Goal: Transaction & Acquisition: Purchase product/service

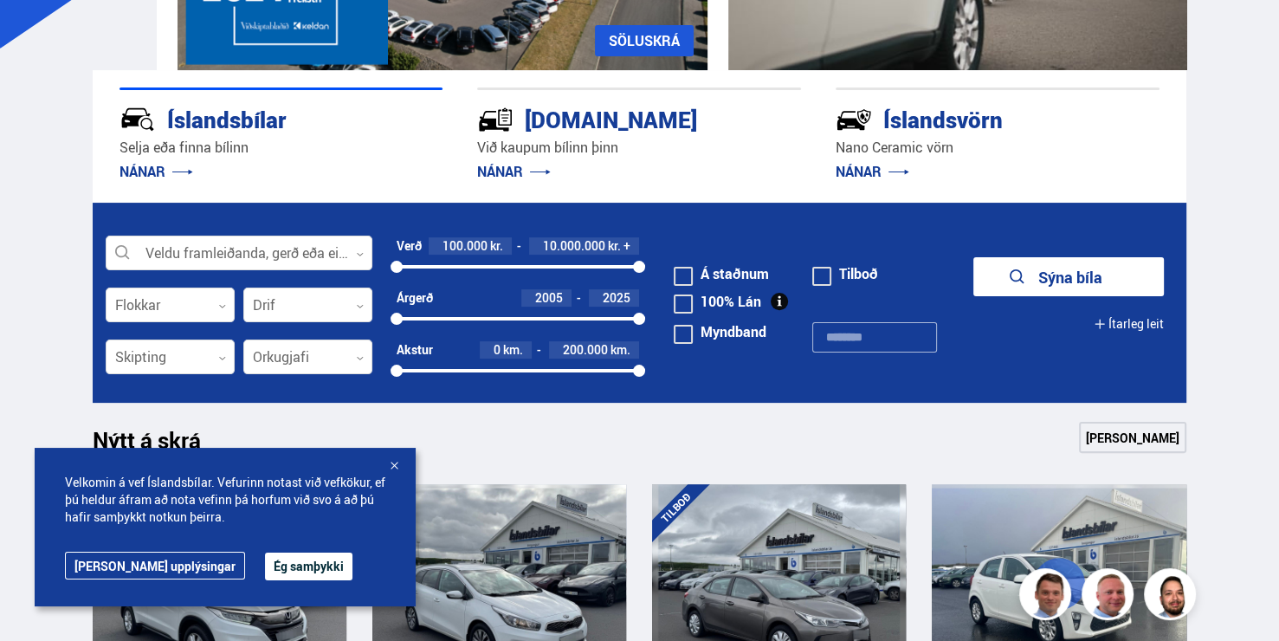
scroll to position [346, 0]
click at [265, 568] on button "Ég samþykki" at bounding box center [308, 566] width 87 height 28
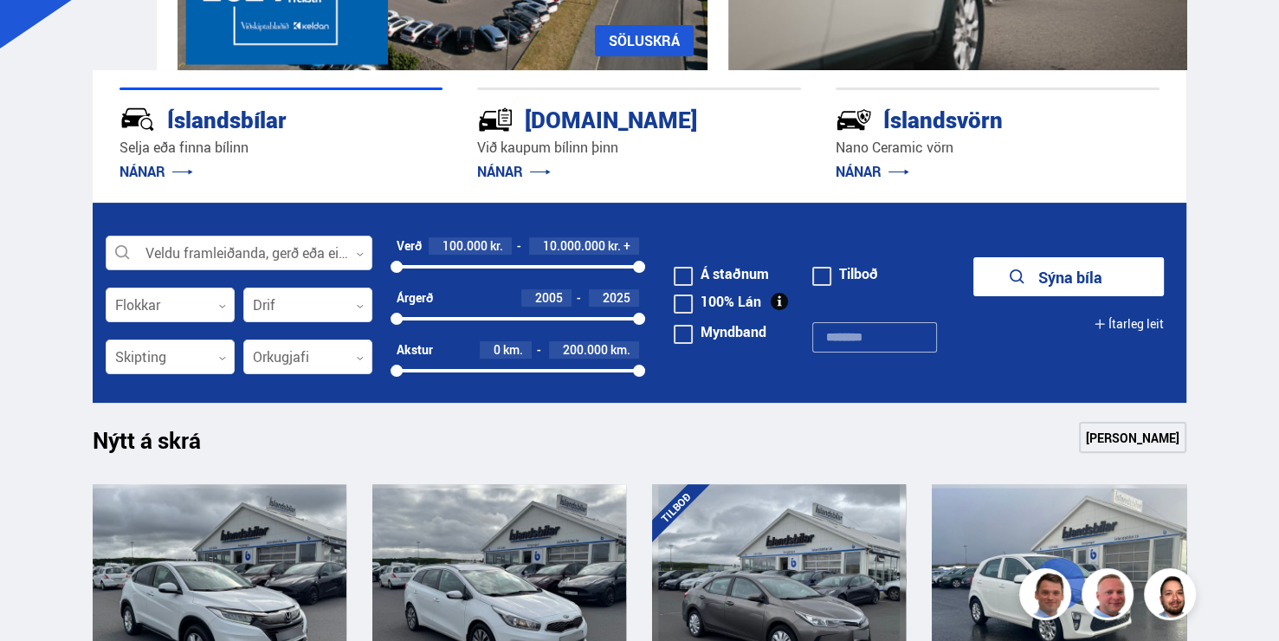
click at [226, 271] on div at bounding box center [239, 253] width 267 height 35
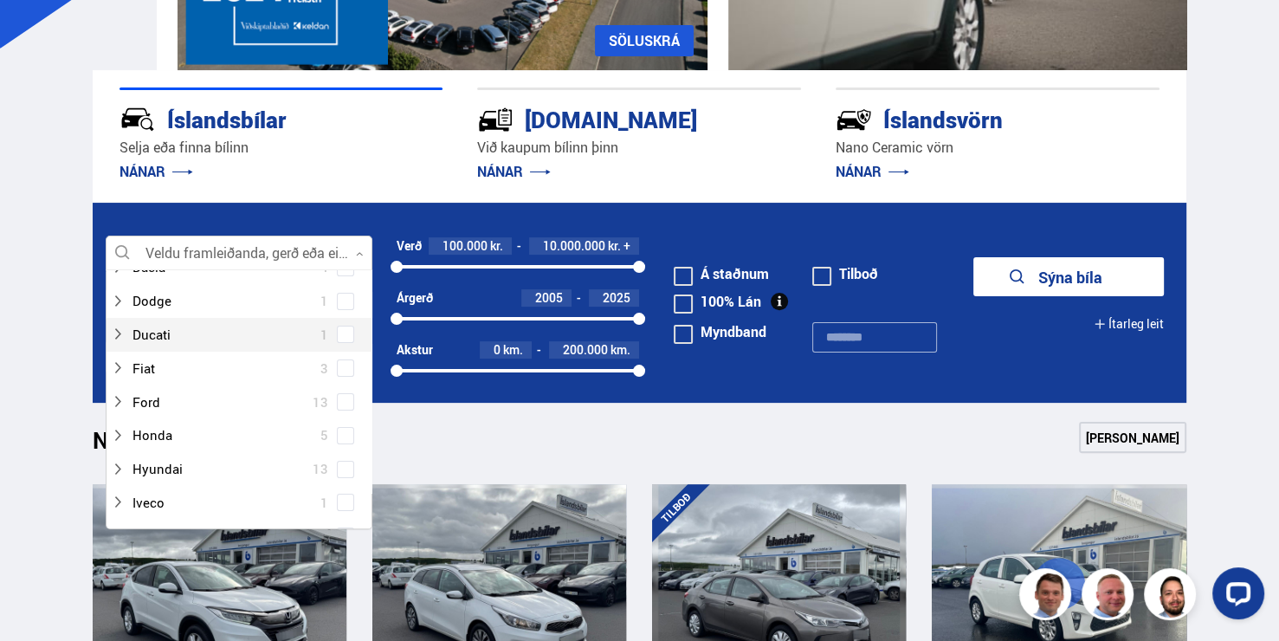
scroll to position [260, 0]
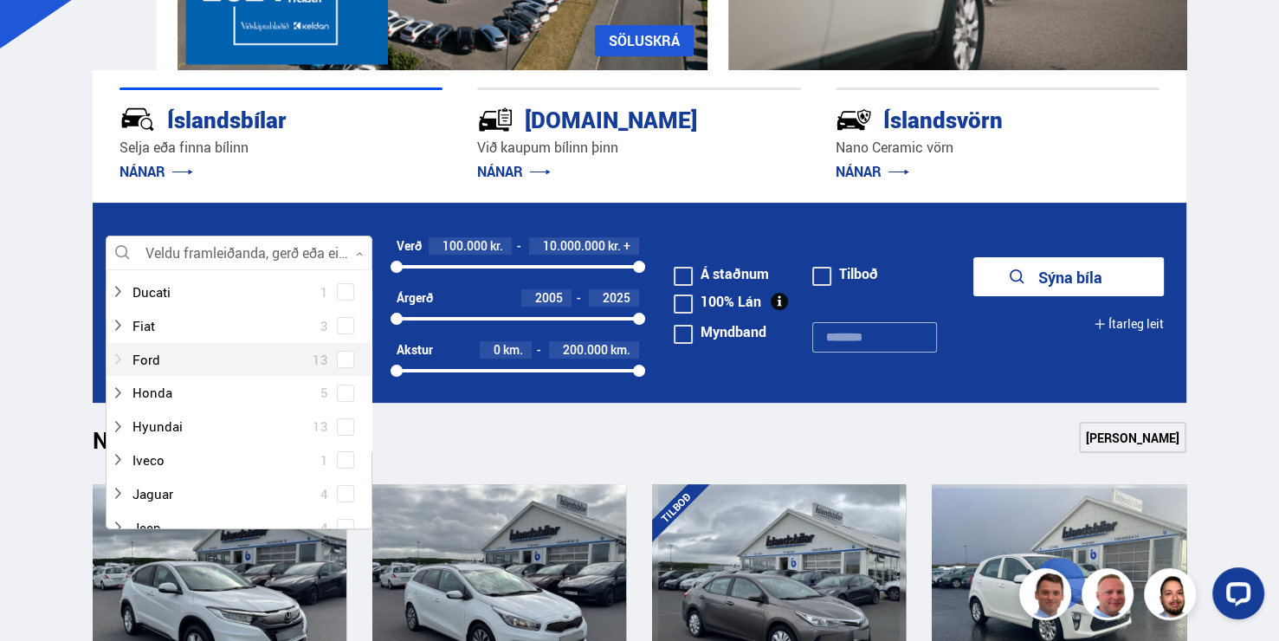
click at [111, 372] on div at bounding box center [222, 359] width 222 height 25
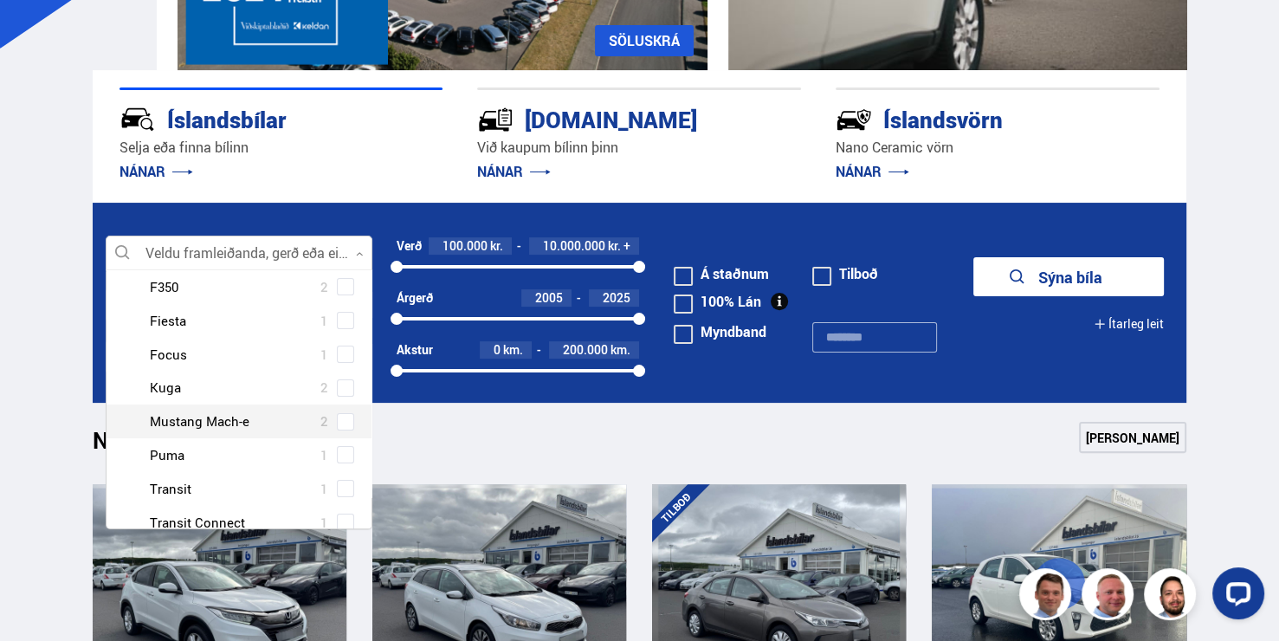
click at [145, 434] on div at bounding box center [256, 421] width 222 height 25
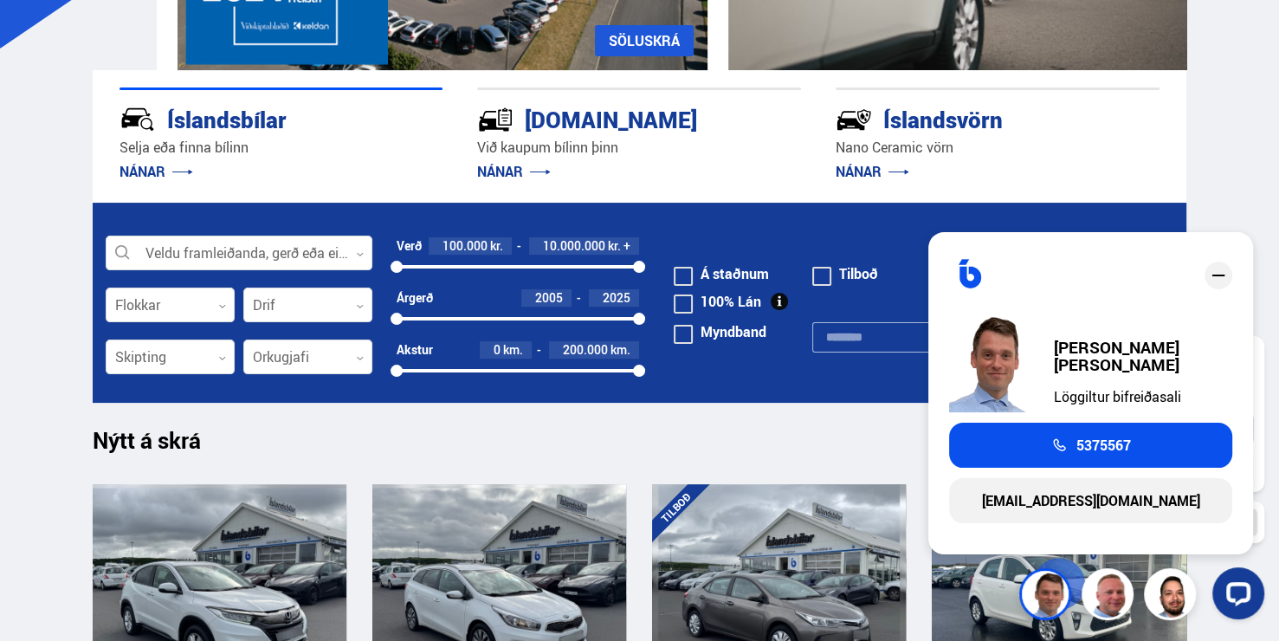
click at [1221, 274] on icon "close" at bounding box center [1218, 275] width 21 height 21
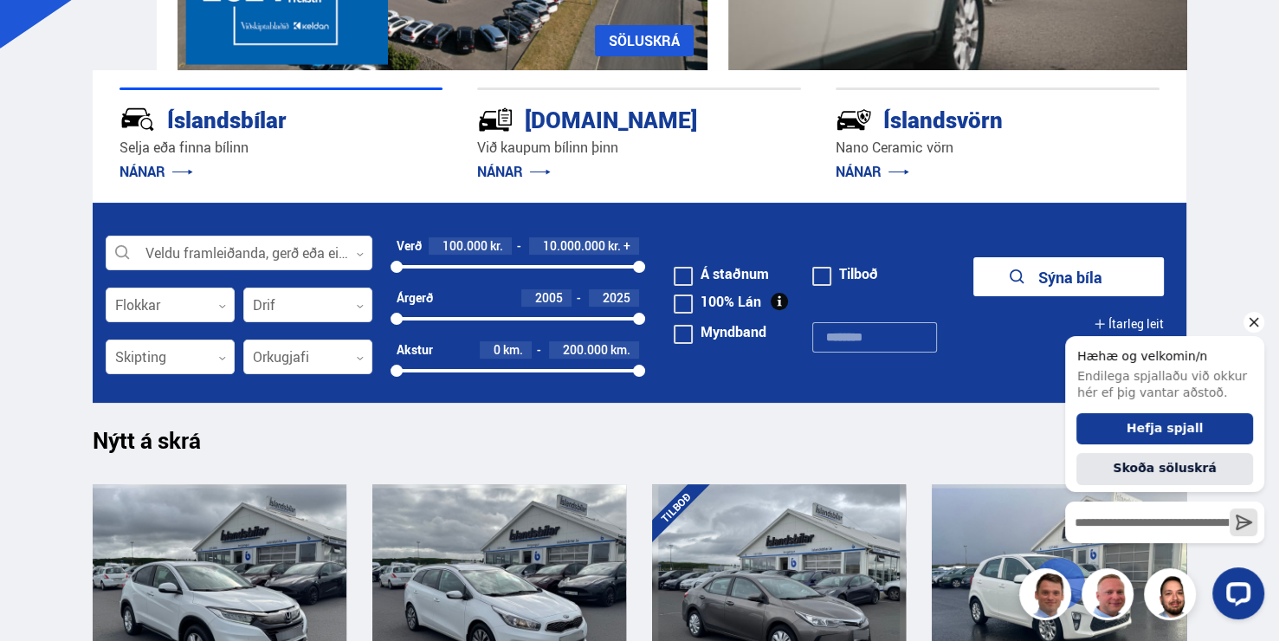
click at [1255, 322] on icon "Hide greeting" at bounding box center [1254, 323] width 10 height 10
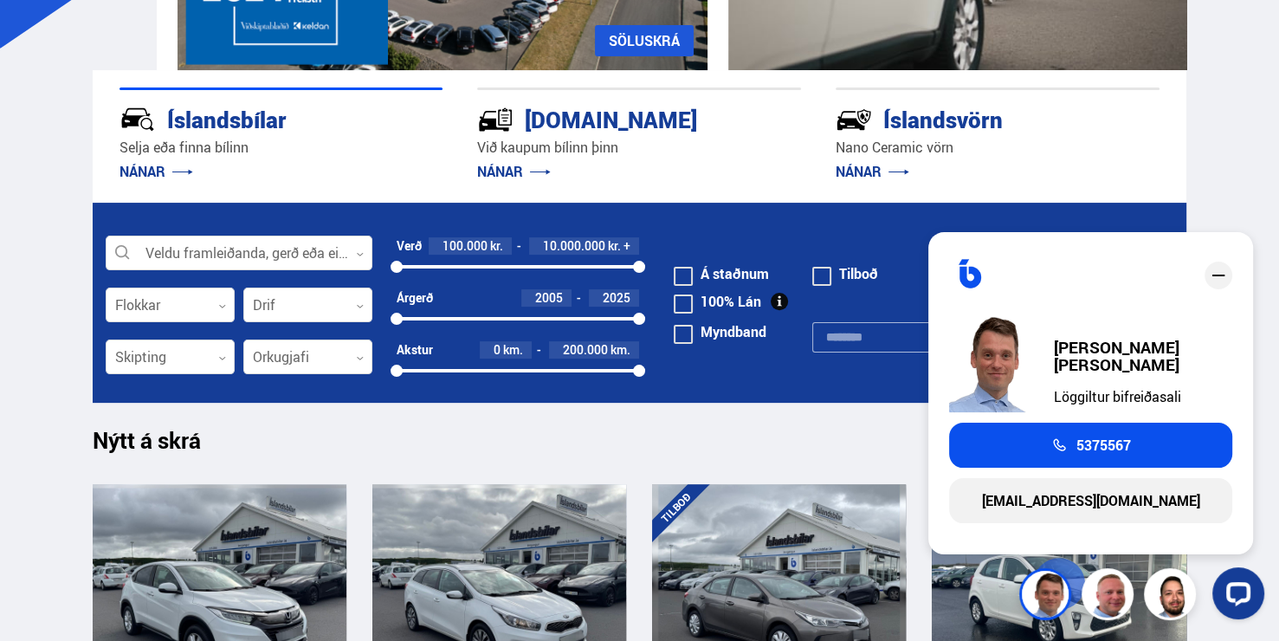
click at [1220, 274] on icon "close" at bounding box center [1218, 275] width 13 height 2
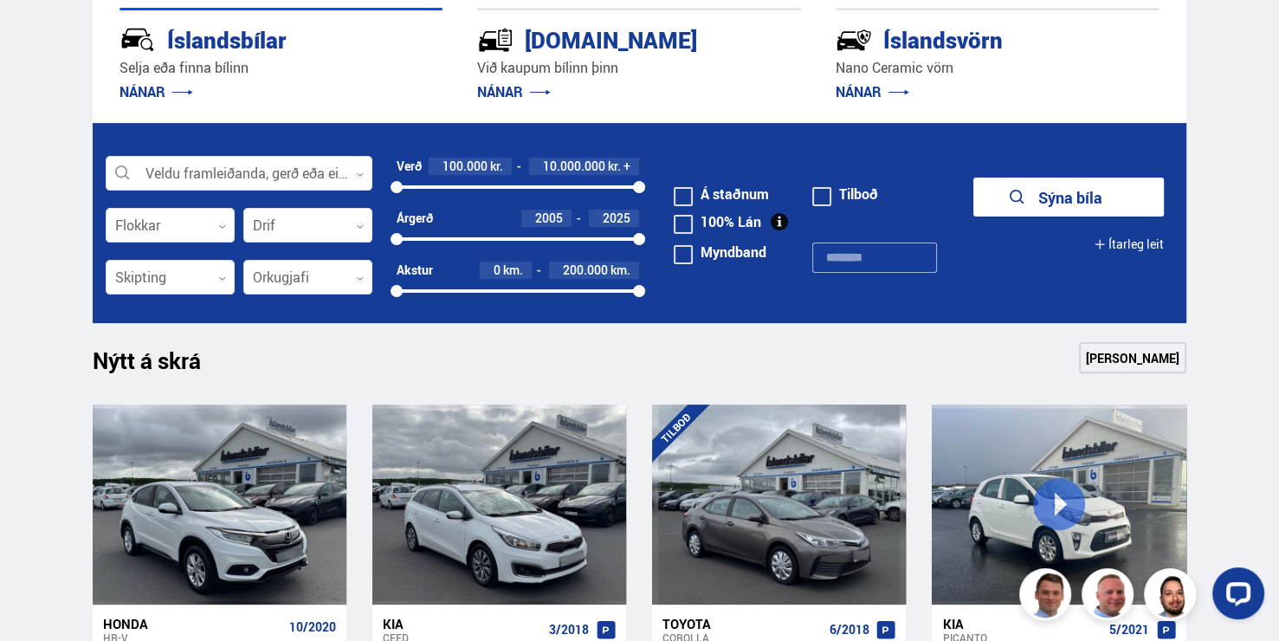
scroll to position [519, 0]
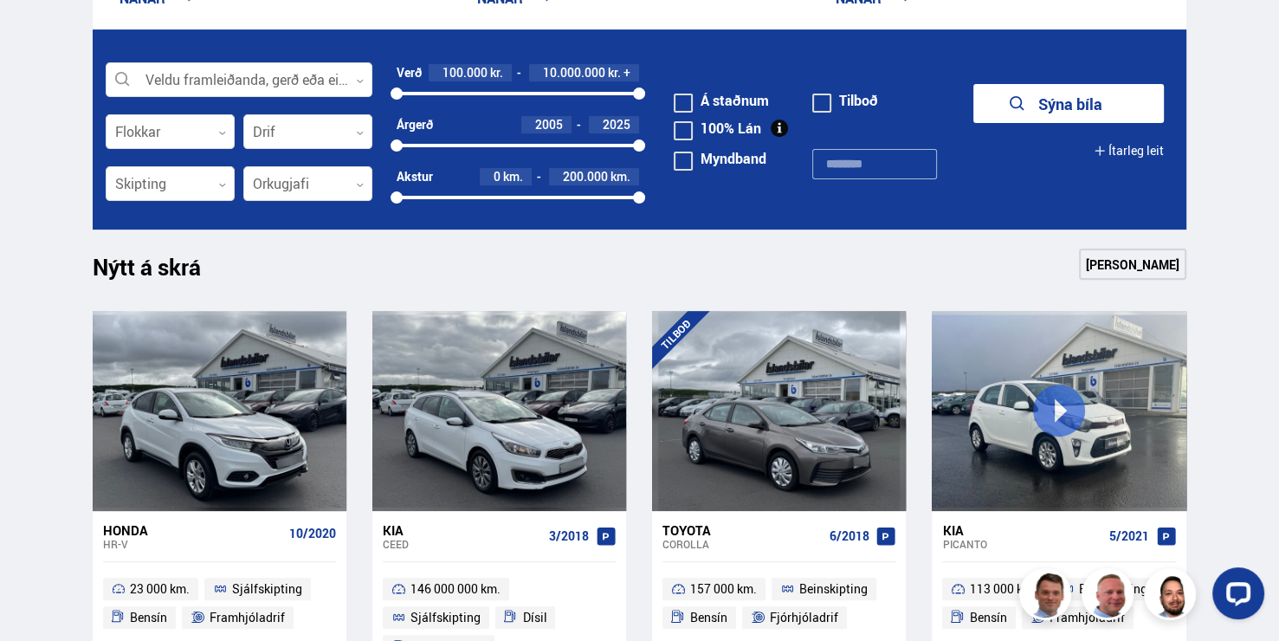
click at [1116, 123] on button "Sýna bíla" at bounding box center [1068, 103] width 190 height 39
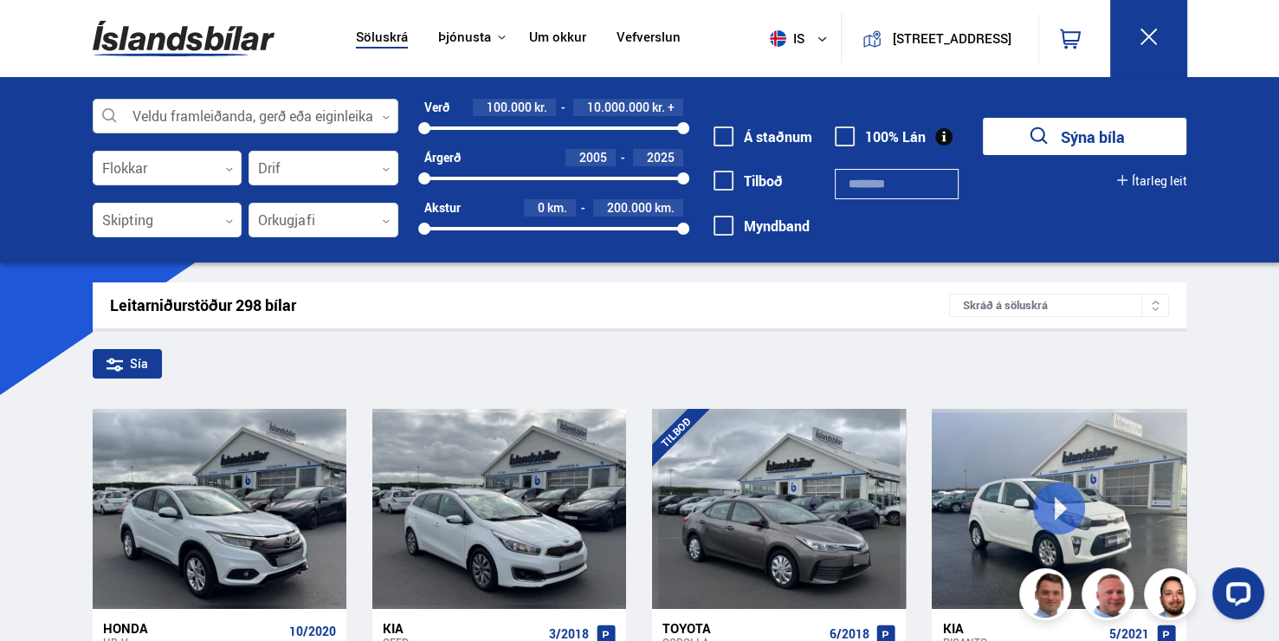
click at [247, 116] on div at bounding box center [246, 117] width 306 height 35
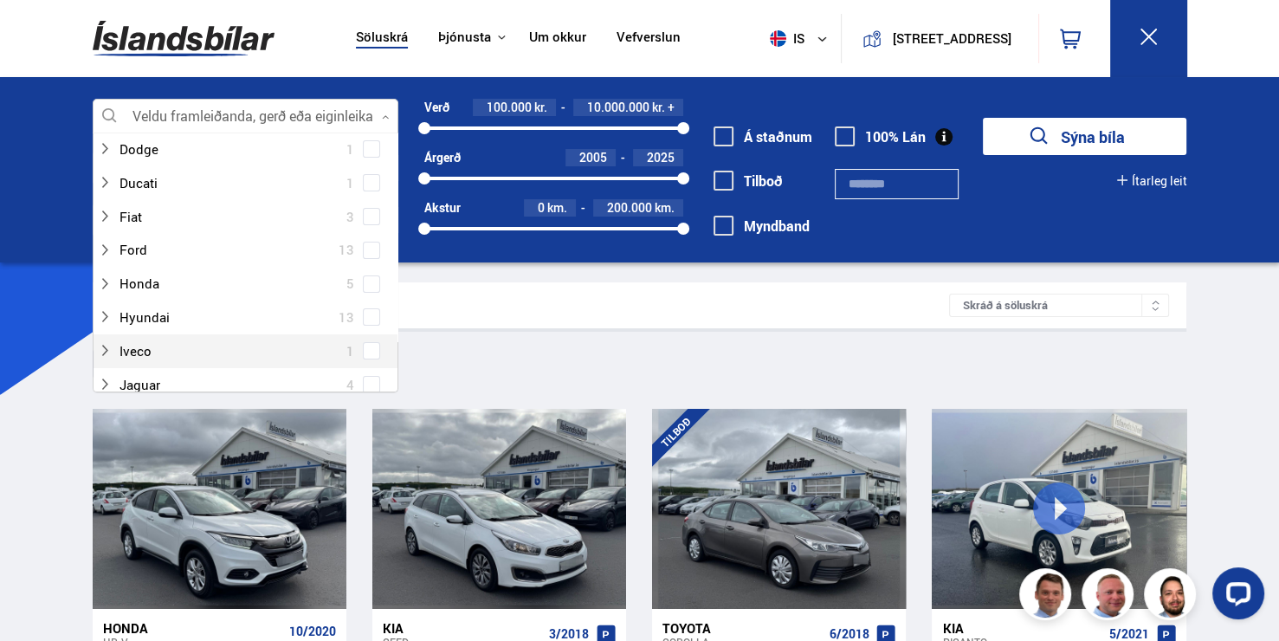
scroll to position [260, 0]
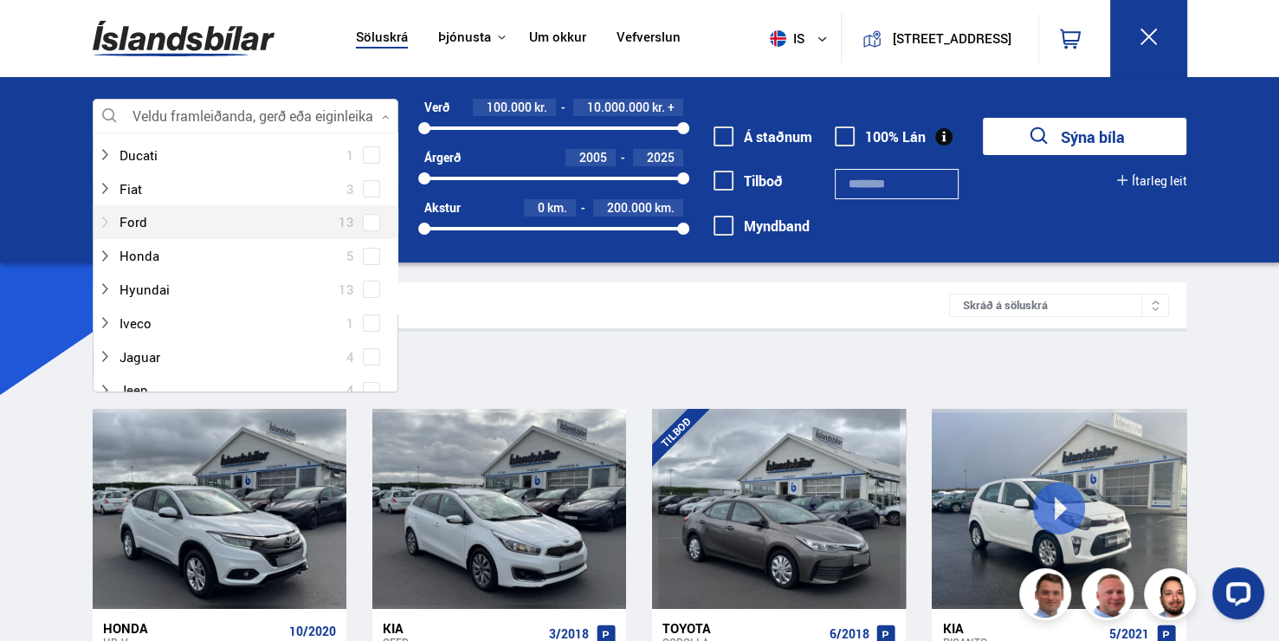
click at [98, 215] on div at bounding box center [228, 221] width 261 height 25
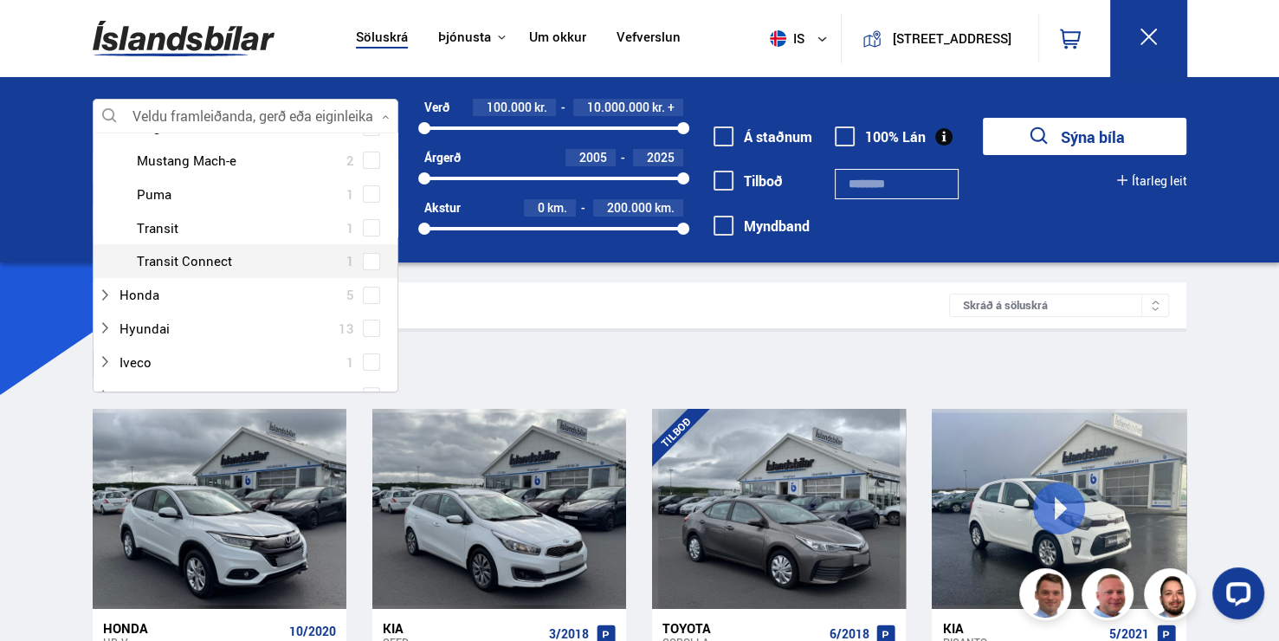
scroll to position [519, 0]
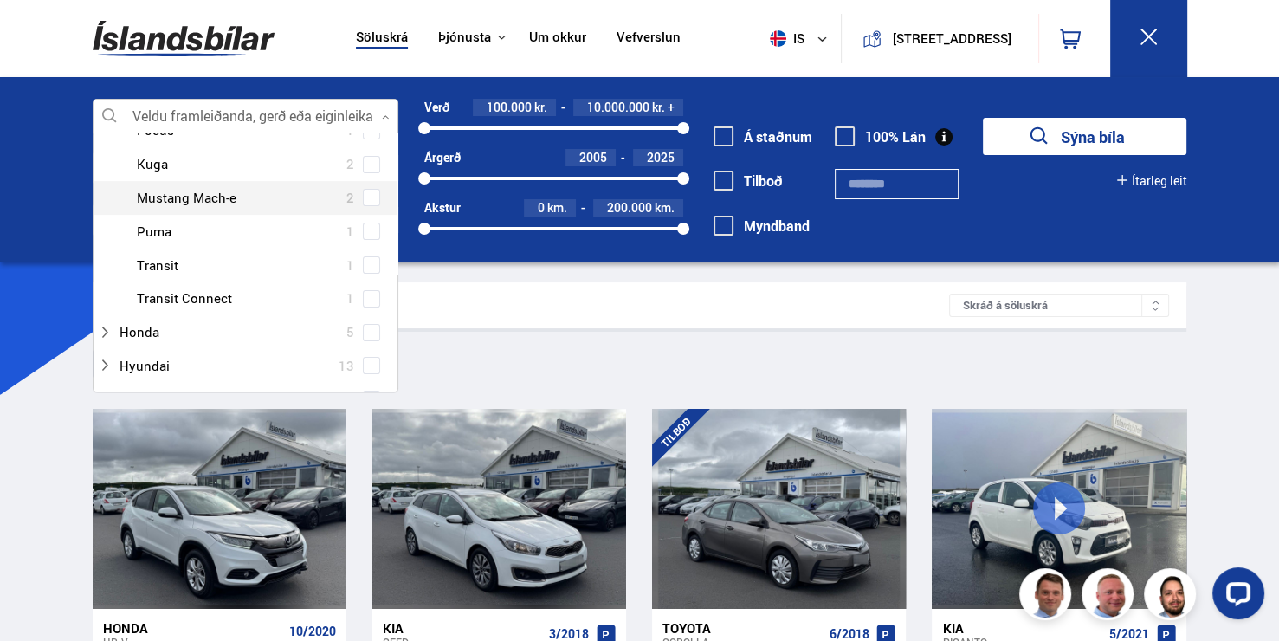
click at [132, 206] on div at bounding box center [262, 197] width 261 height 25
click at [132, 194] on div at bounding box center [262, 197] width 261 height 25
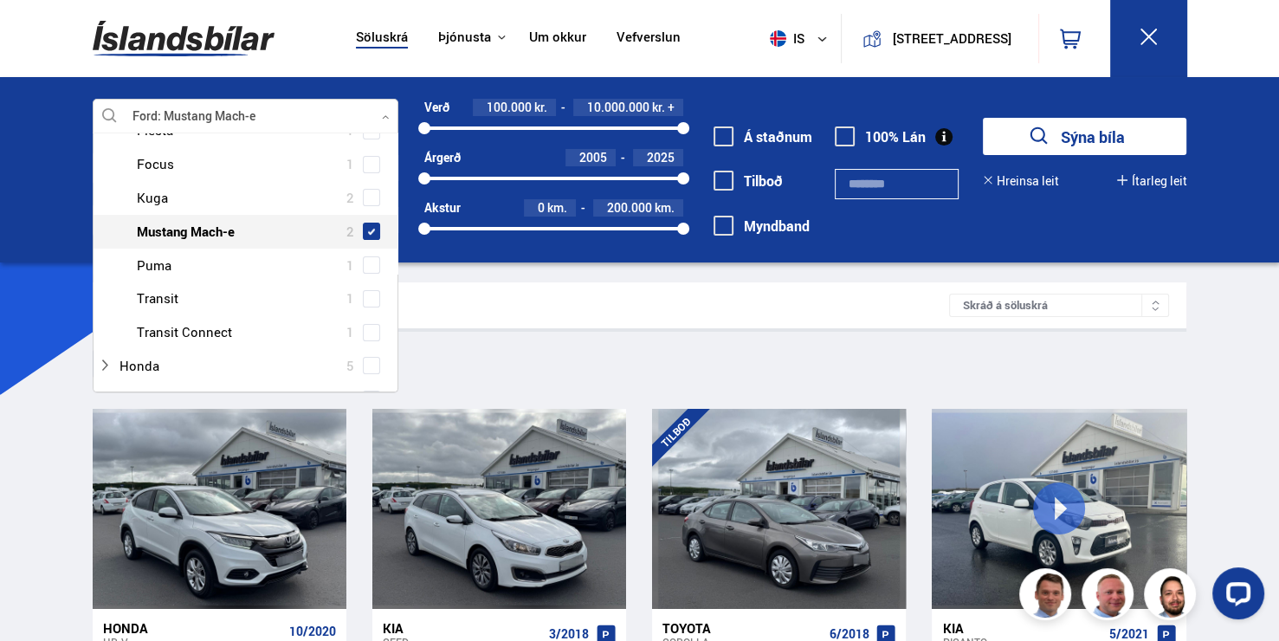
click at [363, 222] on span at bounding box center [371, 230] width 17 height 17
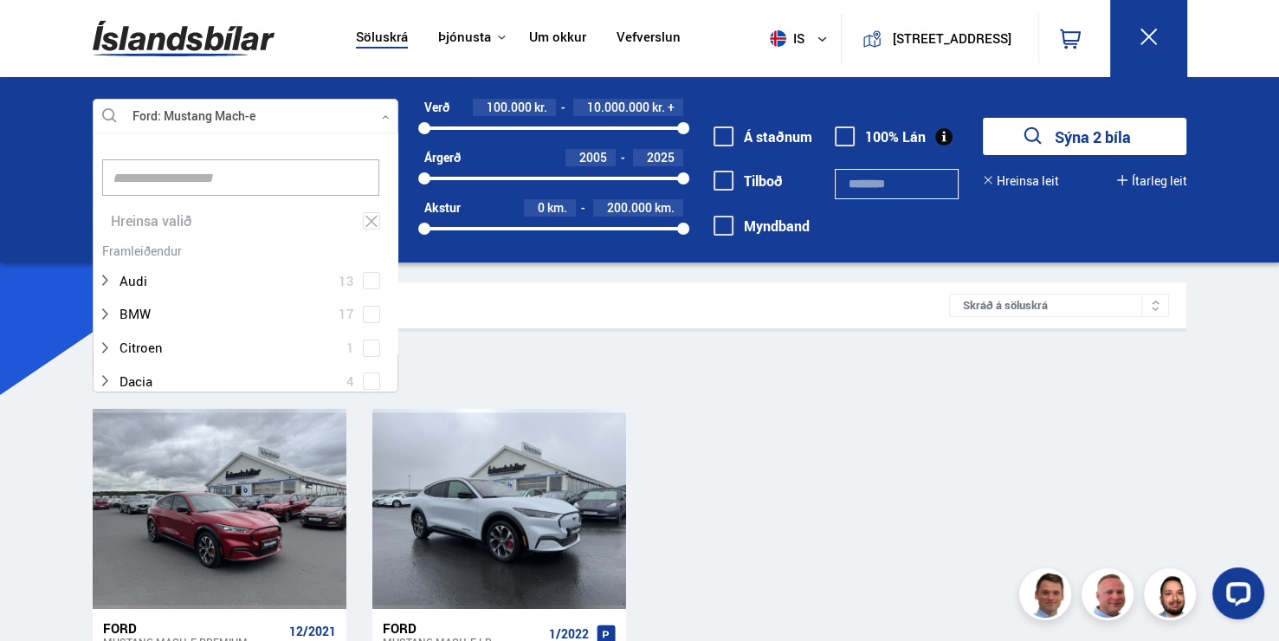
click at [726, 512] on div "Ford Mustang Mach-e PREMIUM 12/2021 46 000 km. Sjálfskipting Rafmagn Fjórhjólad…" at bounding box center [639, 601] width 1093 height 384
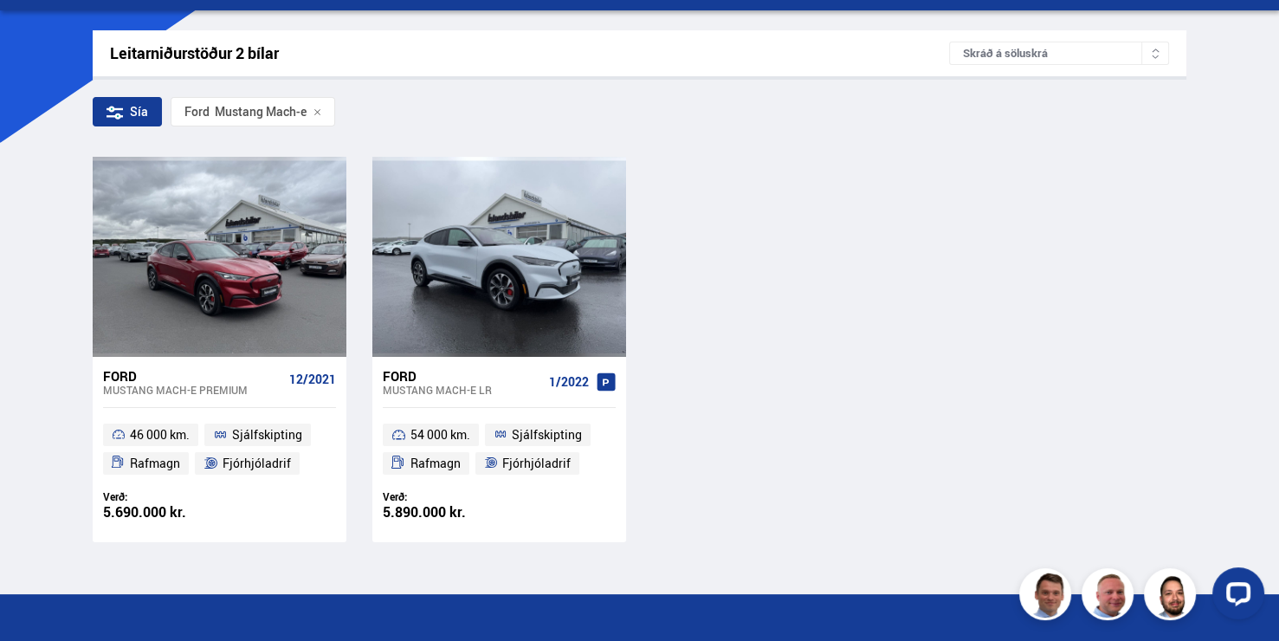
scroll to position [260, 0]
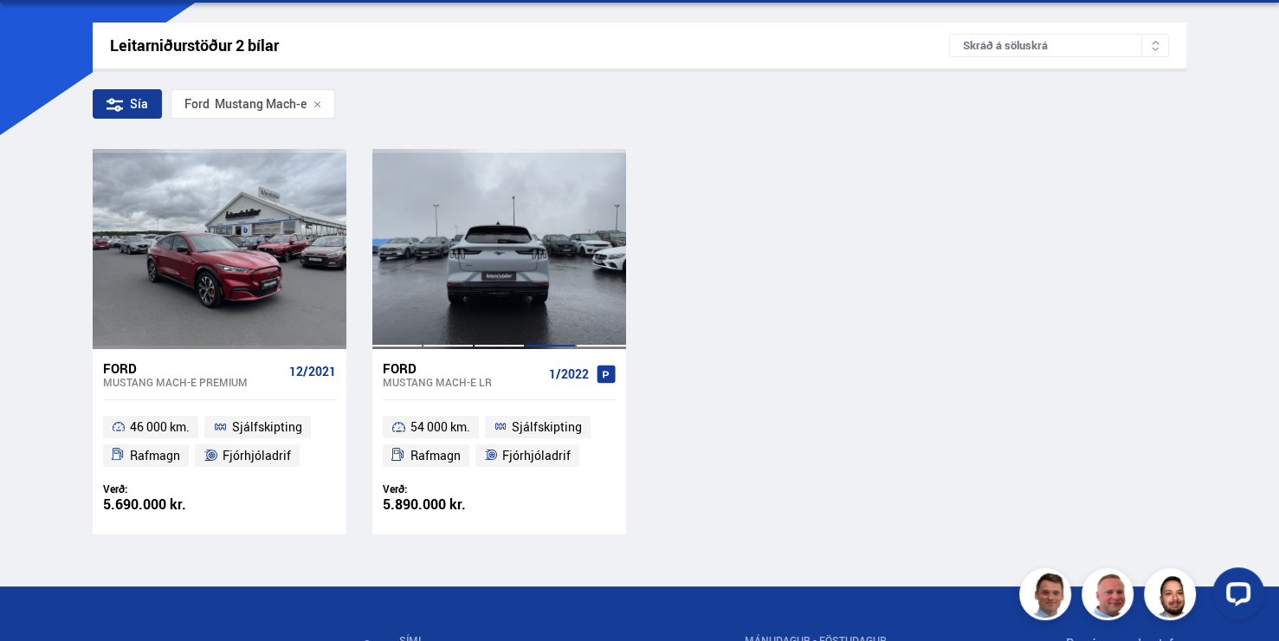
click at [525, 325] on div at bounding box center [550, 248] width 51 height 199
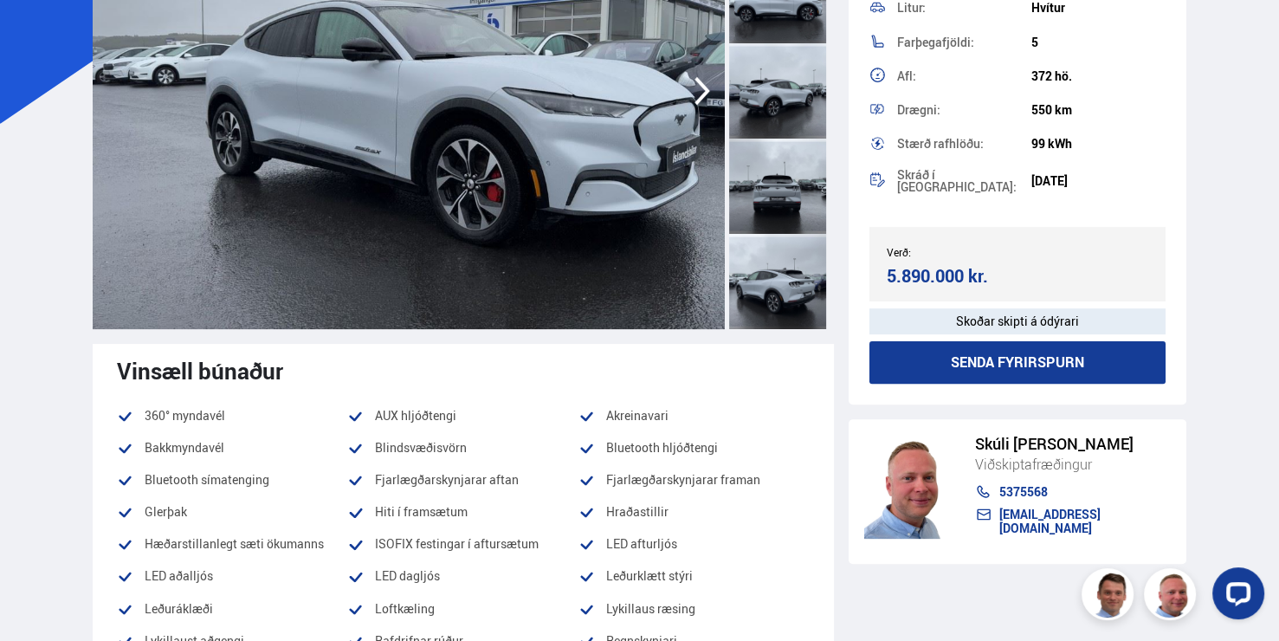
scroll to position [260, 0]
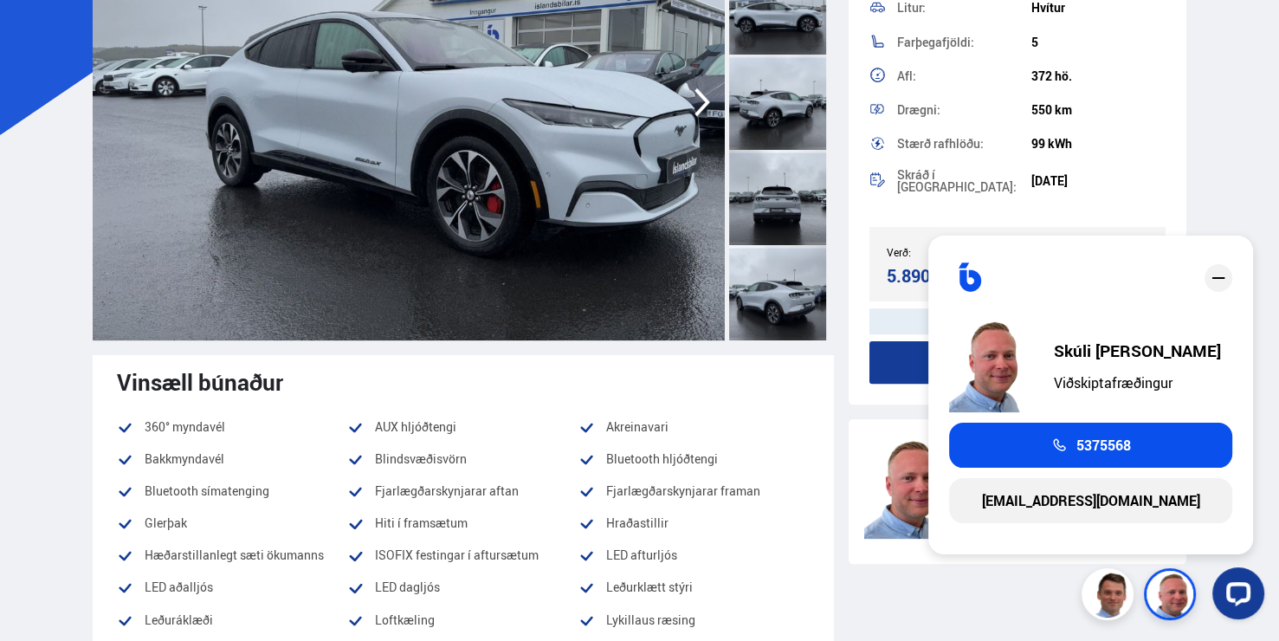
click at [1224, 277] on icon "close" at bounding box center [1218, 277] width 21 height 21
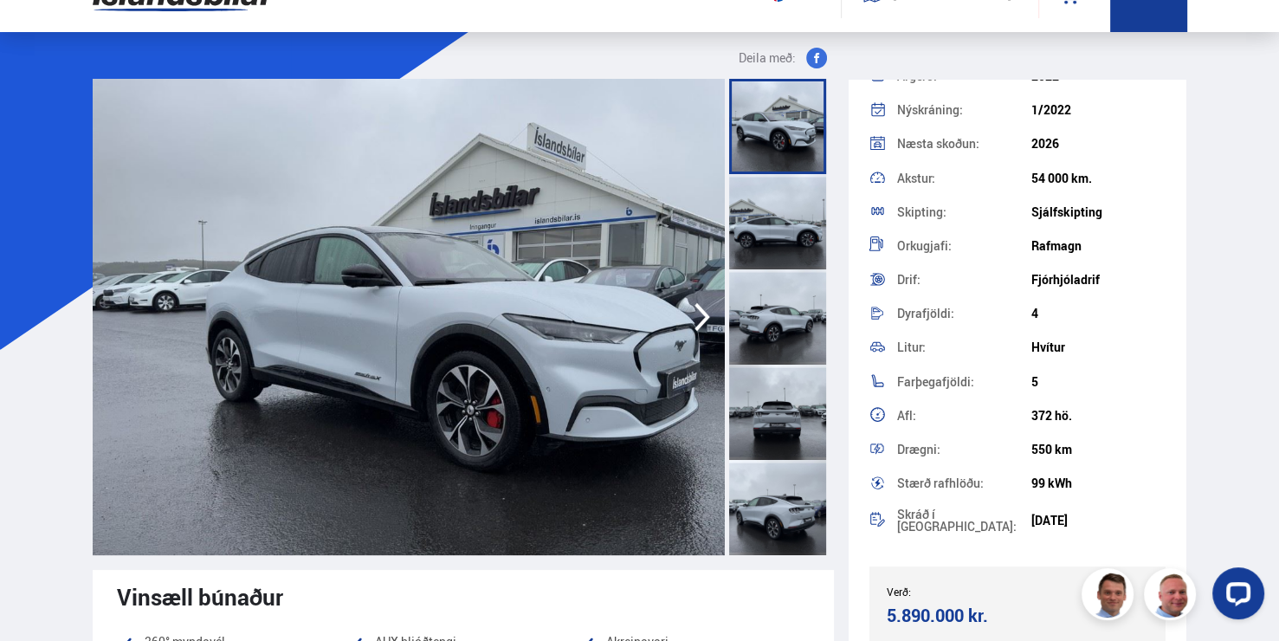
scroll to position [87, 0]
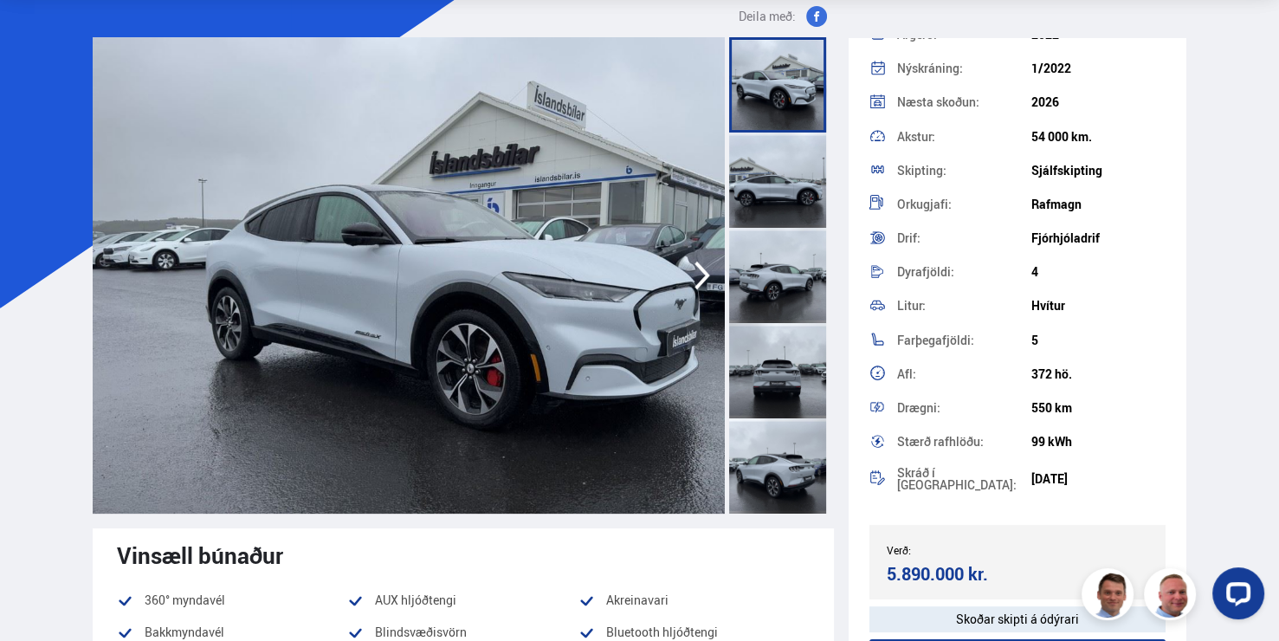
click at [804, 177] on div at bounding box center [777, 179] width 97 height 95
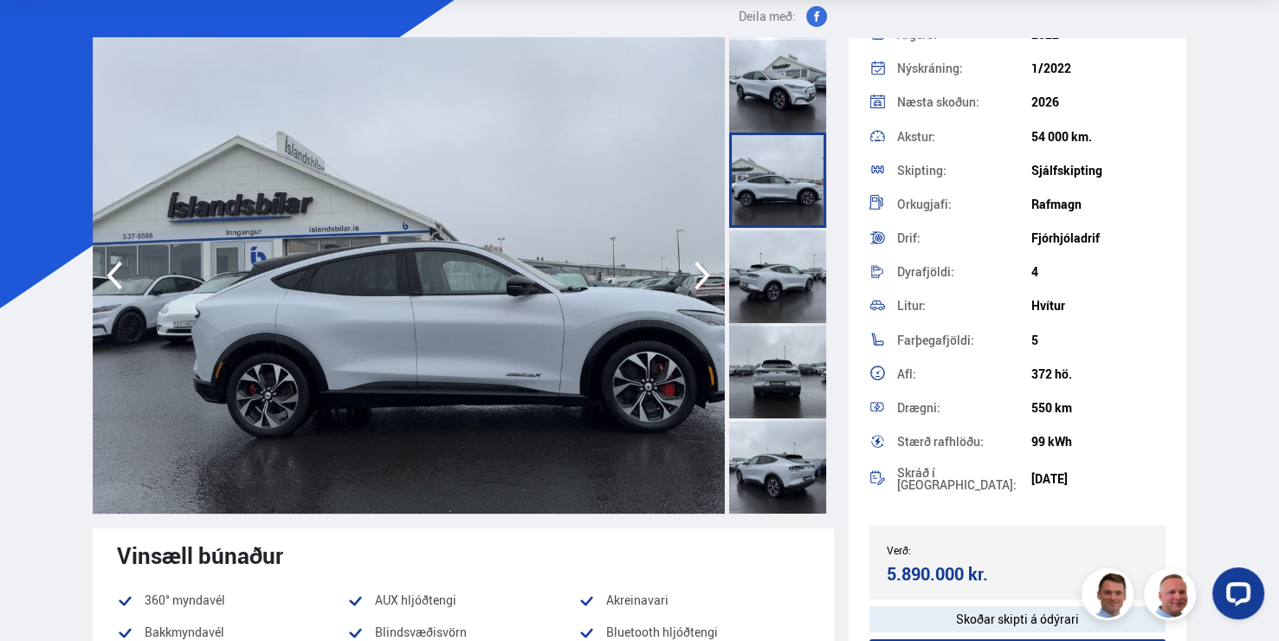
click at [808, 280] on div at bounding box center [777, 275] width 97 height 95
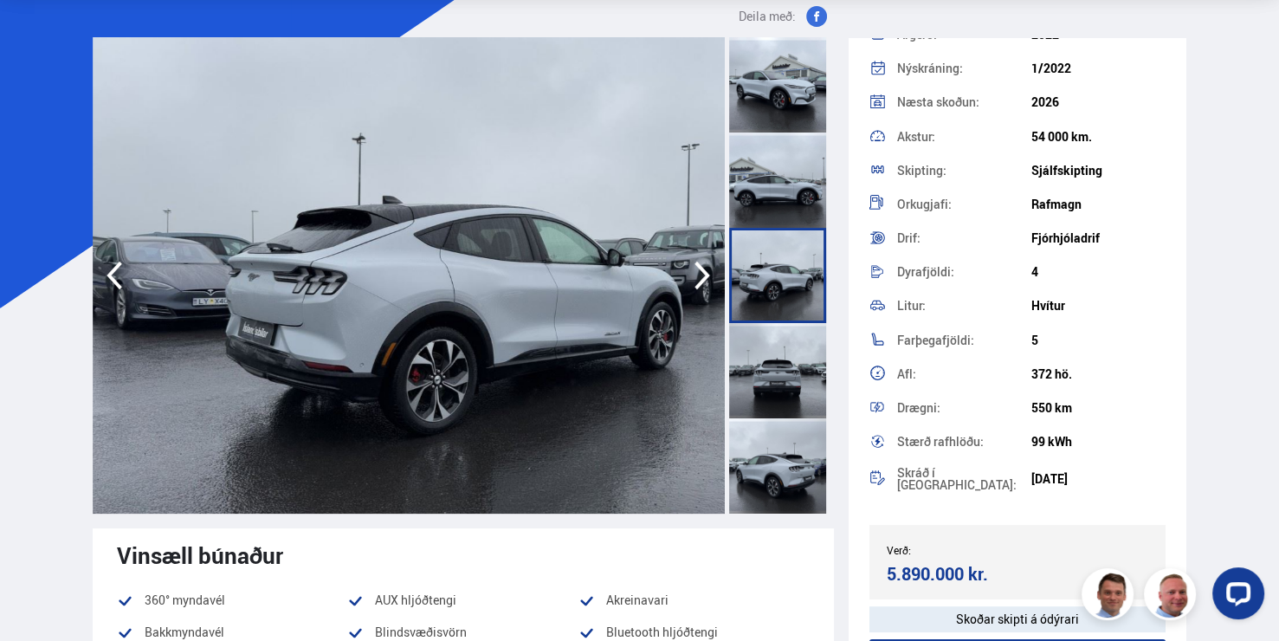
click at [797, 357] on div at bounding box center [777, 370] width 97 height 95
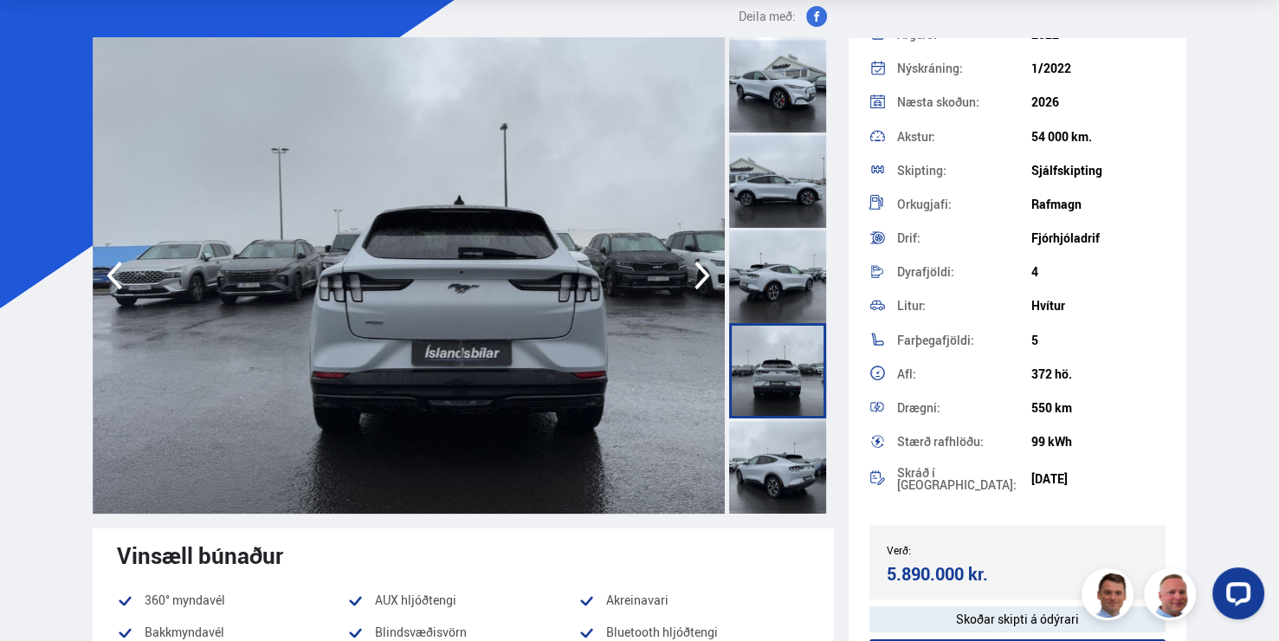
click at [799, 470] on div at bounding box center [777, 465] width 97 height 95
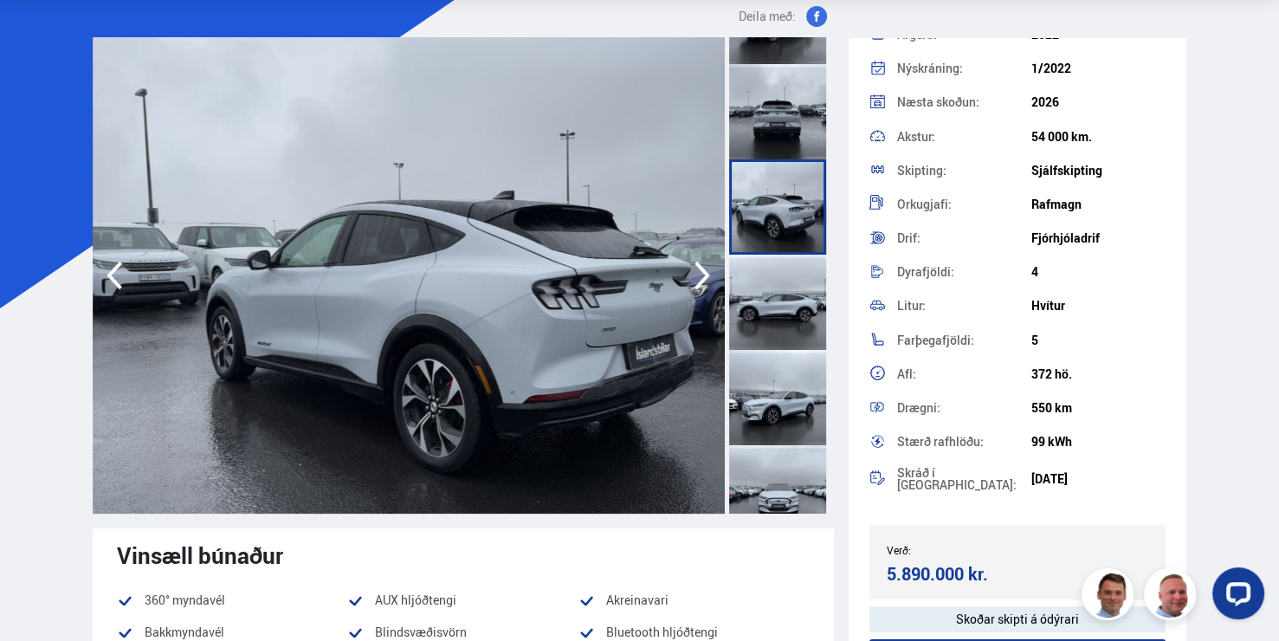
scroll to position [260, 0]
click at [796, 356] on div at bounding box center [777, 396] width 97 height 95
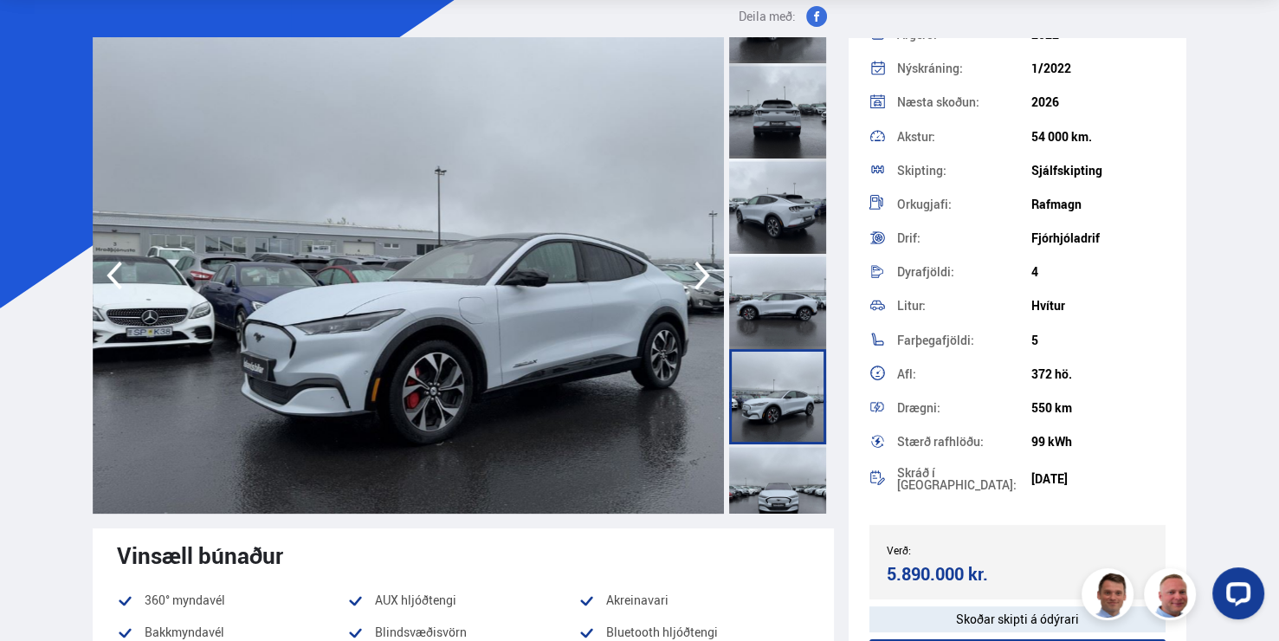
click at [804, 412] on div at bounding box center [777, 396] width 97 height 95
click at [806, 483] on div at bounding box center [777, 491] width 97 height 95
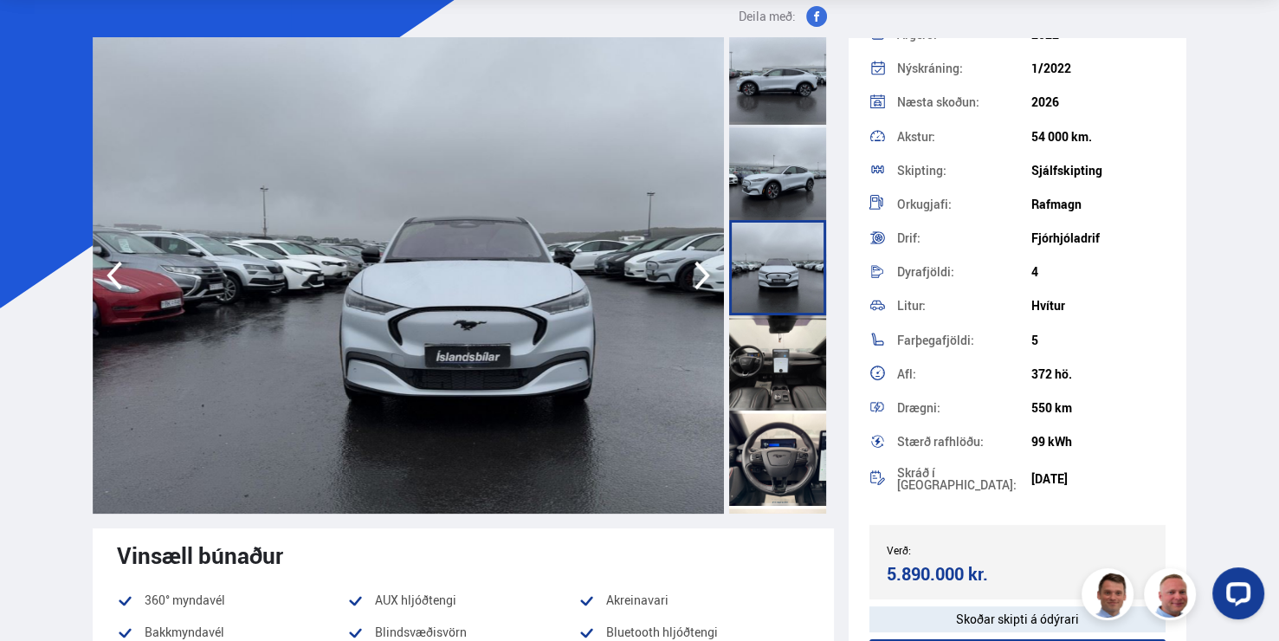
scroll to position [519, 0]
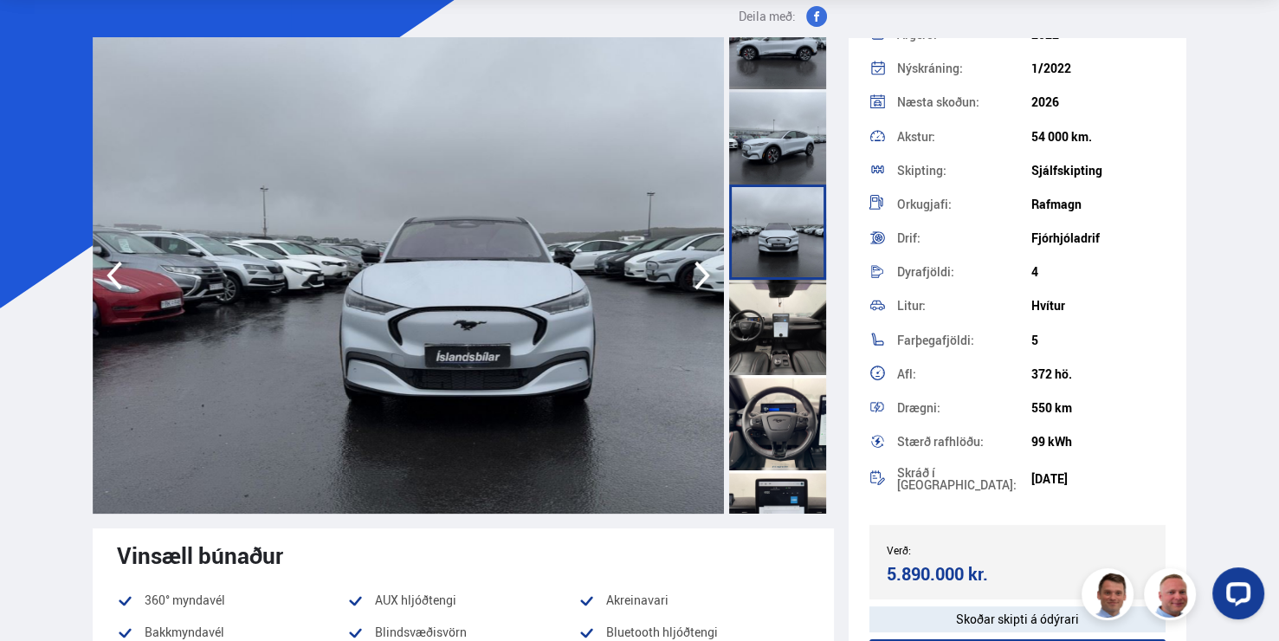
click at [804, 350] on div at bounding box center [777, 327] width 97 height 95
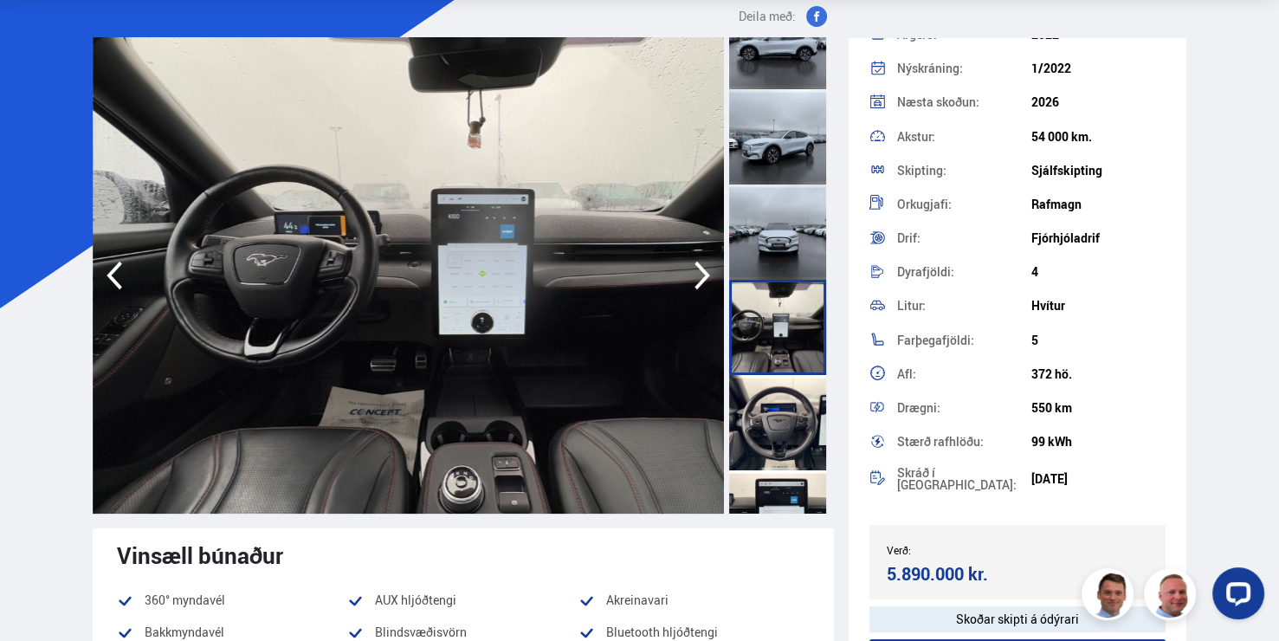
click at [520, 299] on img at bounding box center [463, 275] width 740 height 476
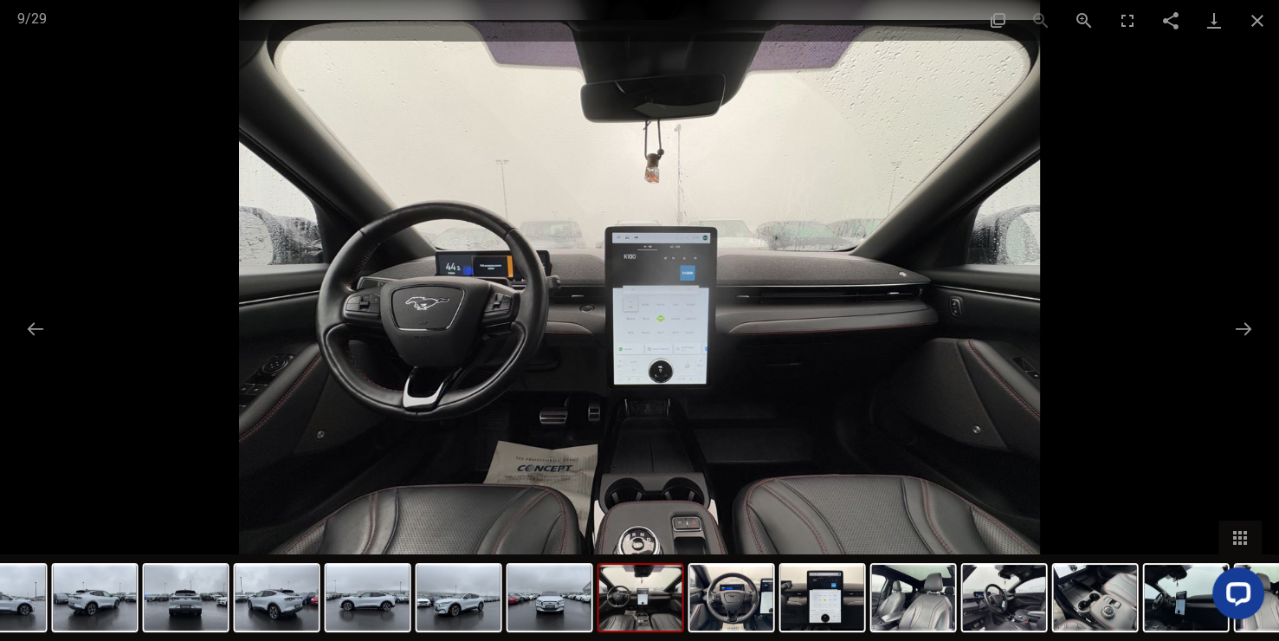
scroll to position [606, 0]
drag, startPoint x: 621, startPoint y: 312, endPoint x: 606, endPoint y: 210, distance: 102.3
click at [609, 221] on img at bounding box center [639, 320] width 801 height 641
click at [1091, 24] on button "Zoom in" at bounding box center [1083, 20] width 43 height 41
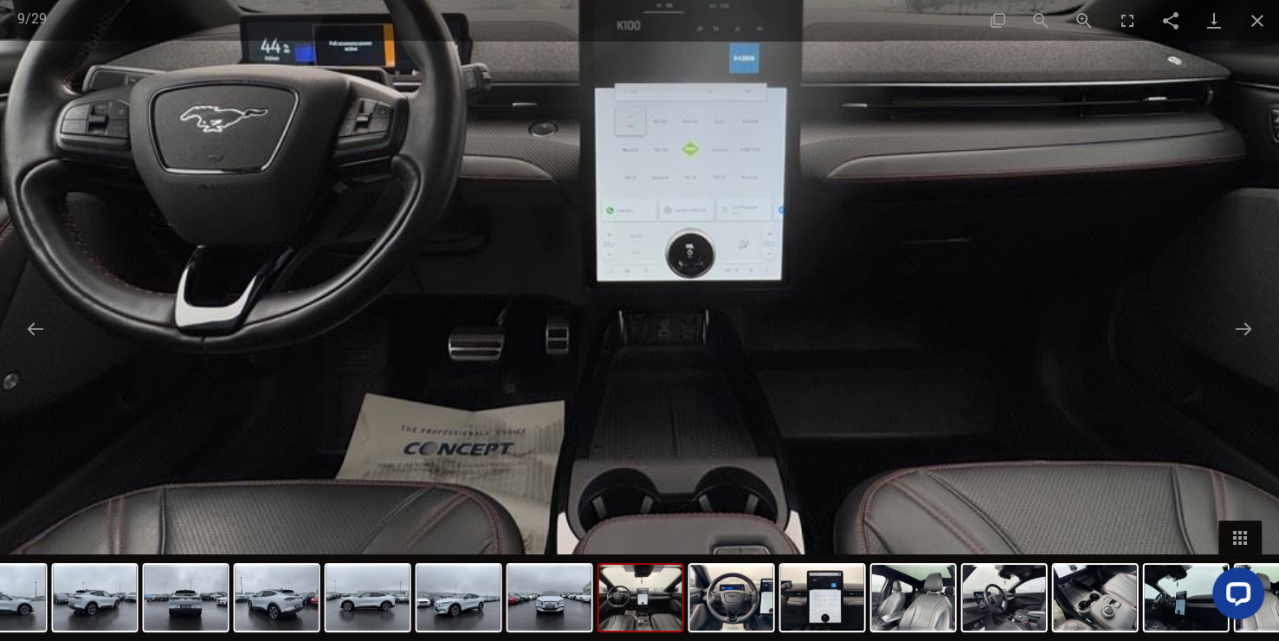
drag, startPoint x: 789, startPoint y: 416, endPoint x: 779, endPoint y: 305, distance: 112.1
click at [779, 305] on img at bounding box center [648, 153] width 1601 height 1281
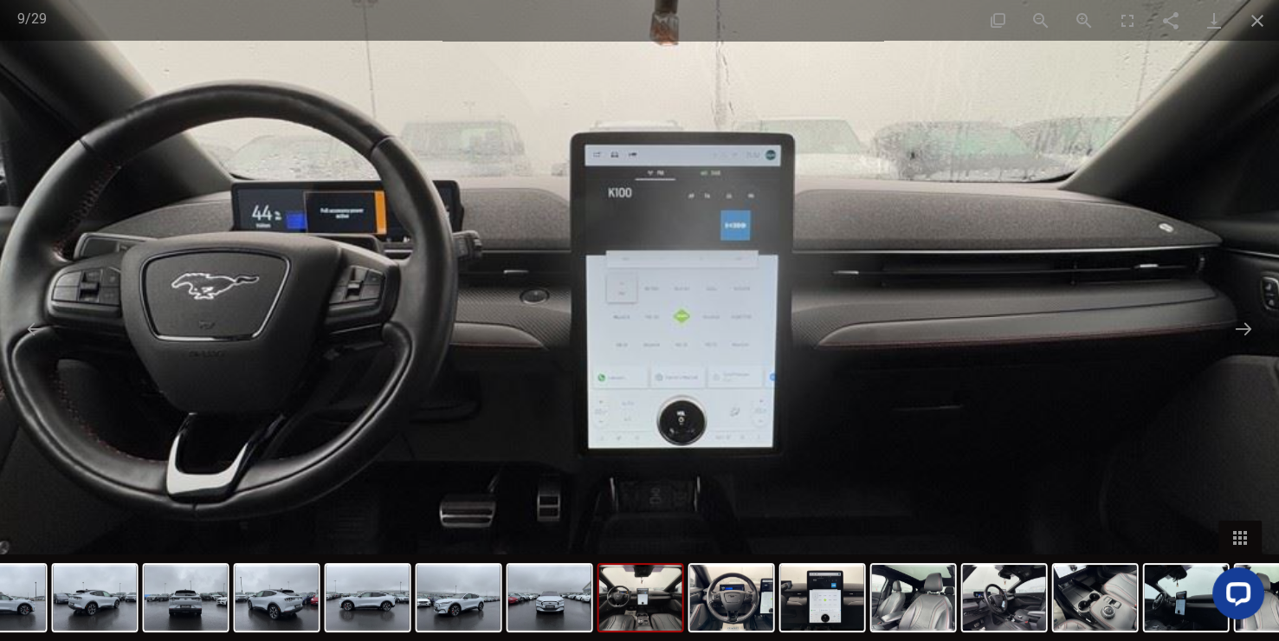
scroll to position [1125, 0]
click at [1034, 18] on button "Zoom out" at bounding box center [1040, 20] width 43 height 41
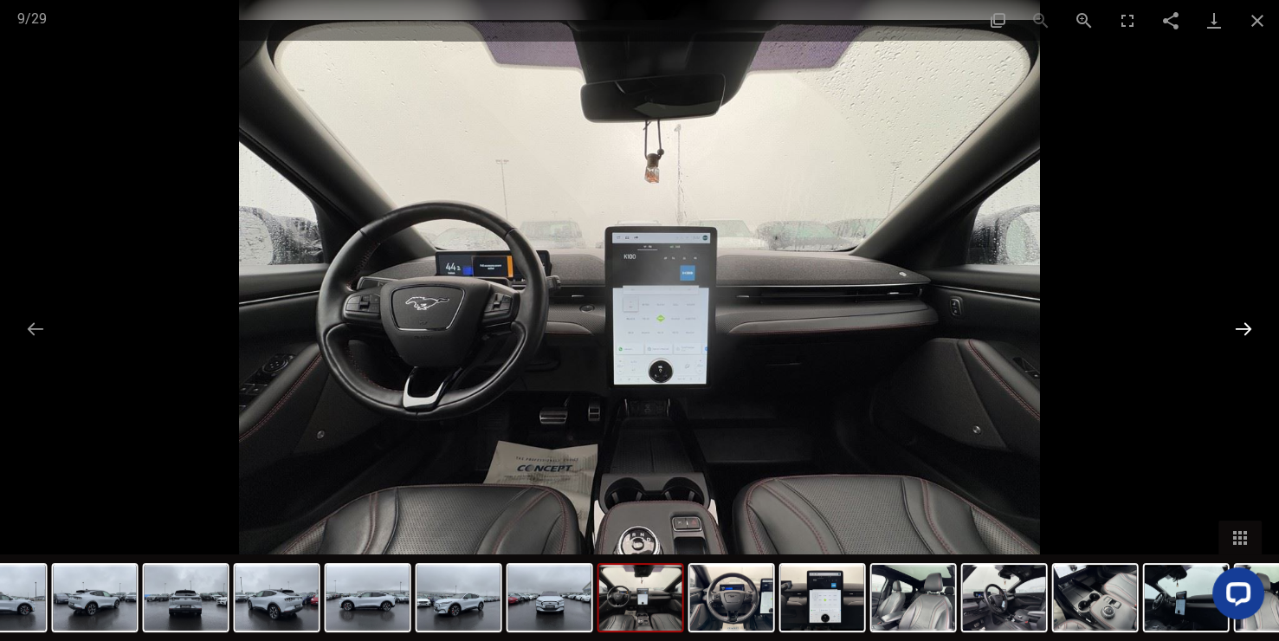
click at [1244, 315] on button "Next slide" at bounding box center [1243, 329] width 36 height 34
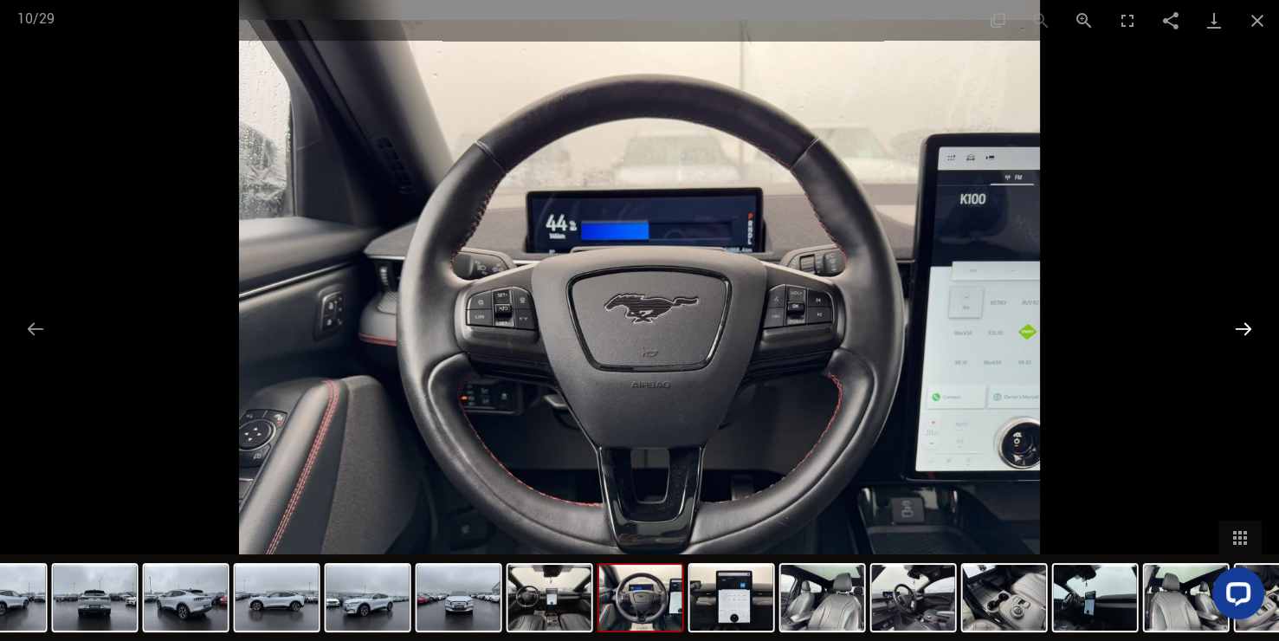
click at [1242, 316] on button "Next slide" at bounding box center [1243, 329] width 36 height 34
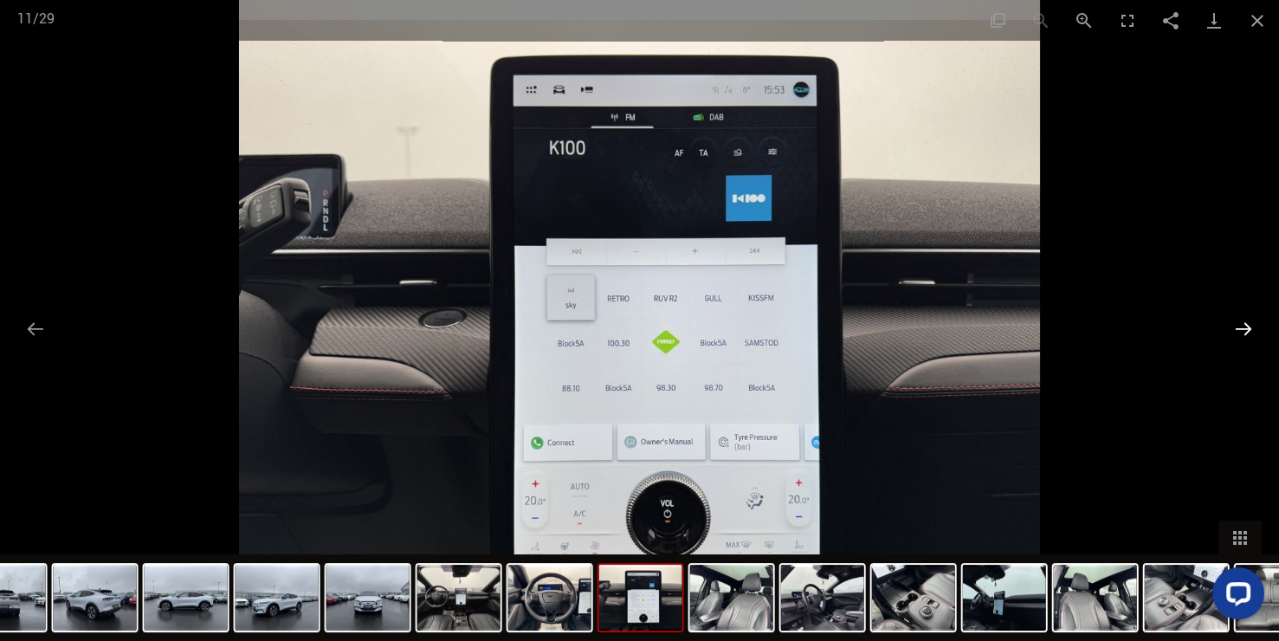
click at [1242, 316] on button "Next slide" at bounding box center [1243, 329] width 36 height 34
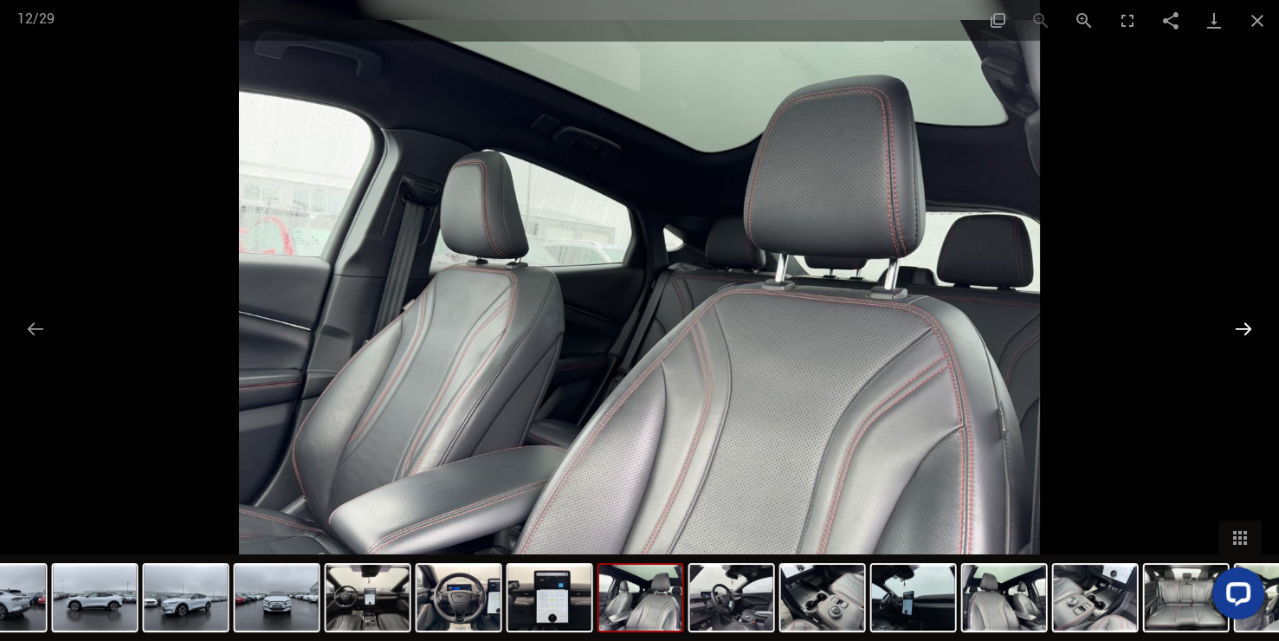
click at [1242, 316] on button "Next slide" at bounding box center [1243, 329] width 36 height 34
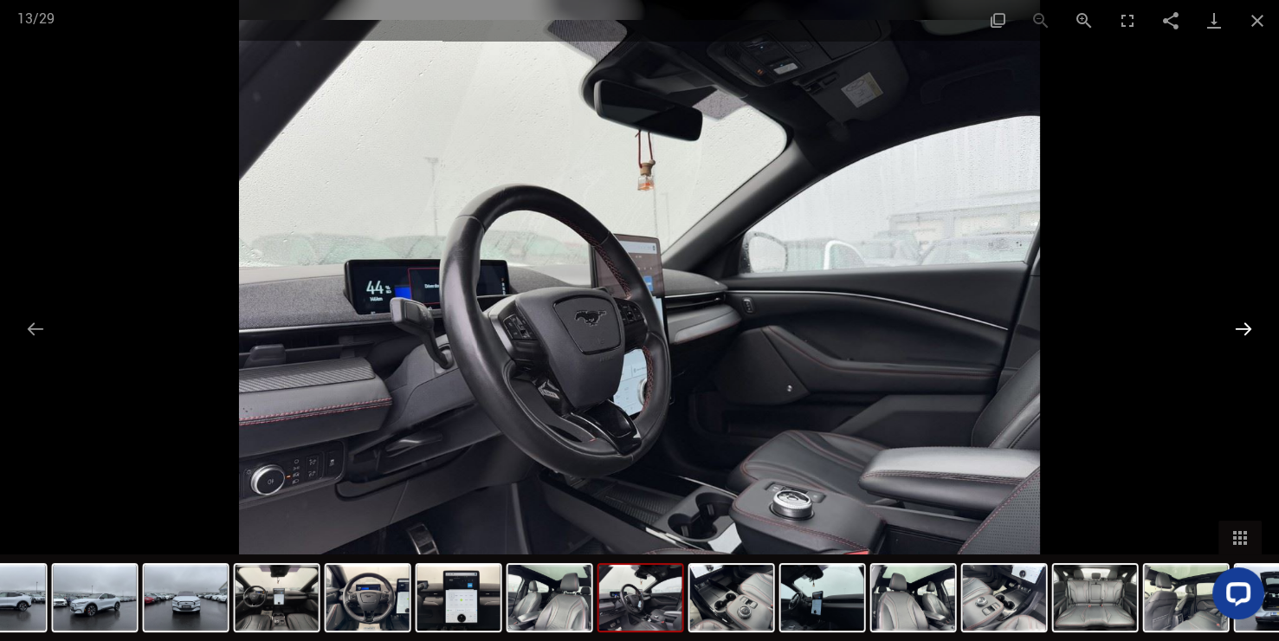
click at [1242, 316] on button "Next slide" at bounding box center [1243, 329] width 36 height 34
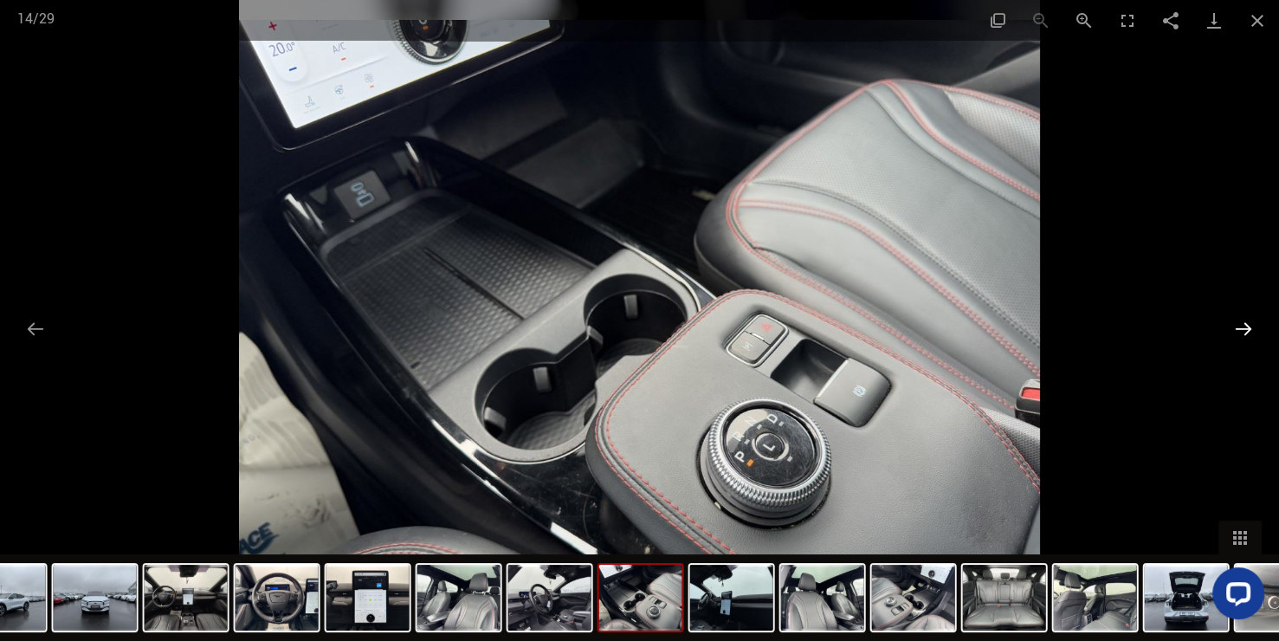
click at [1242, 316] on button "Next slide" at bounding box center [1243, 329] width 36 height 34
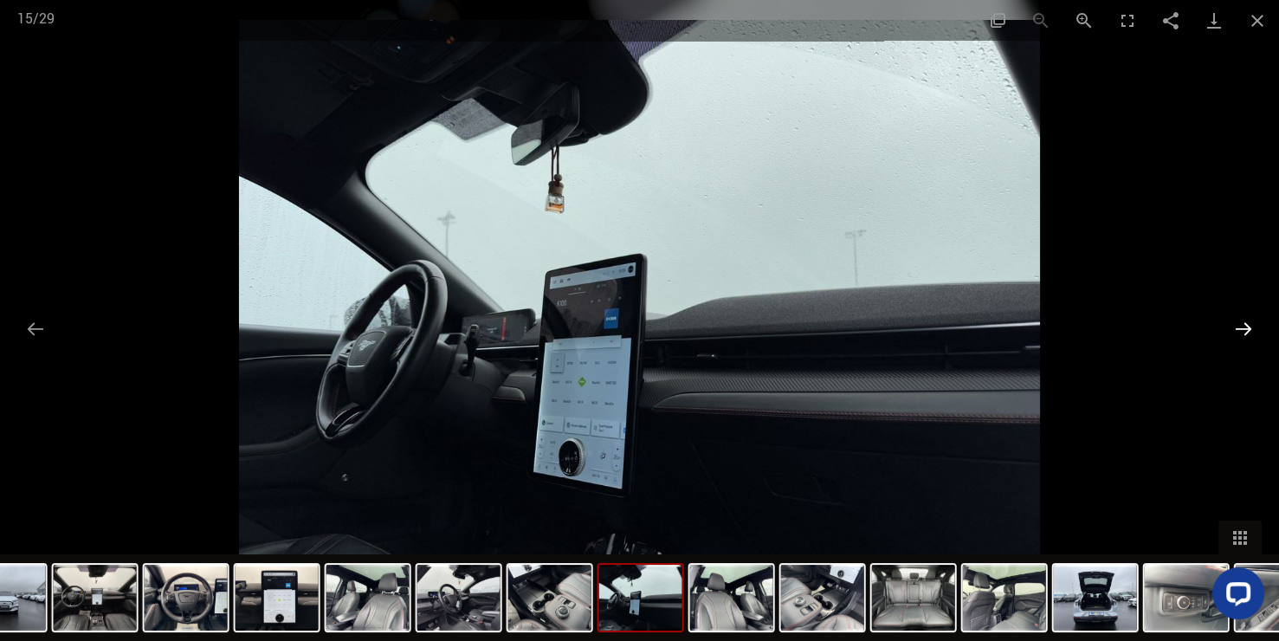
click at [1242, 316] on button "Next slide" at bounding box center [1243, 329] width 36 height 34
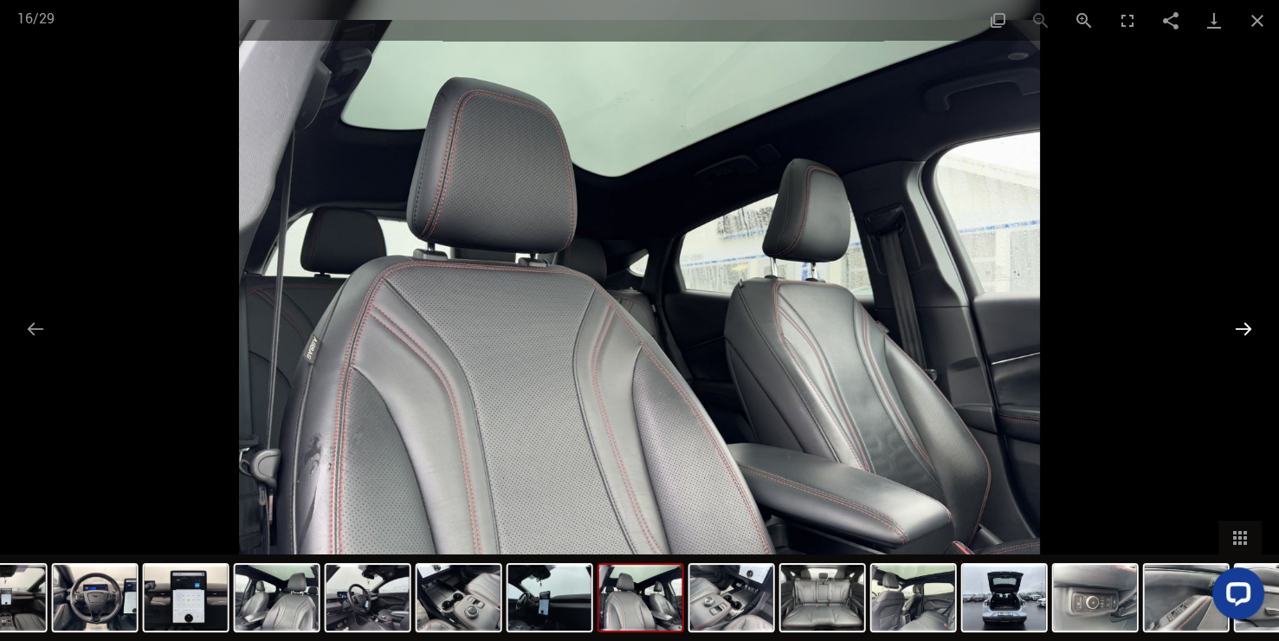
click at [1242, 316] on button "Next slide" at bounding box center [1243, 329] width 36 height 34
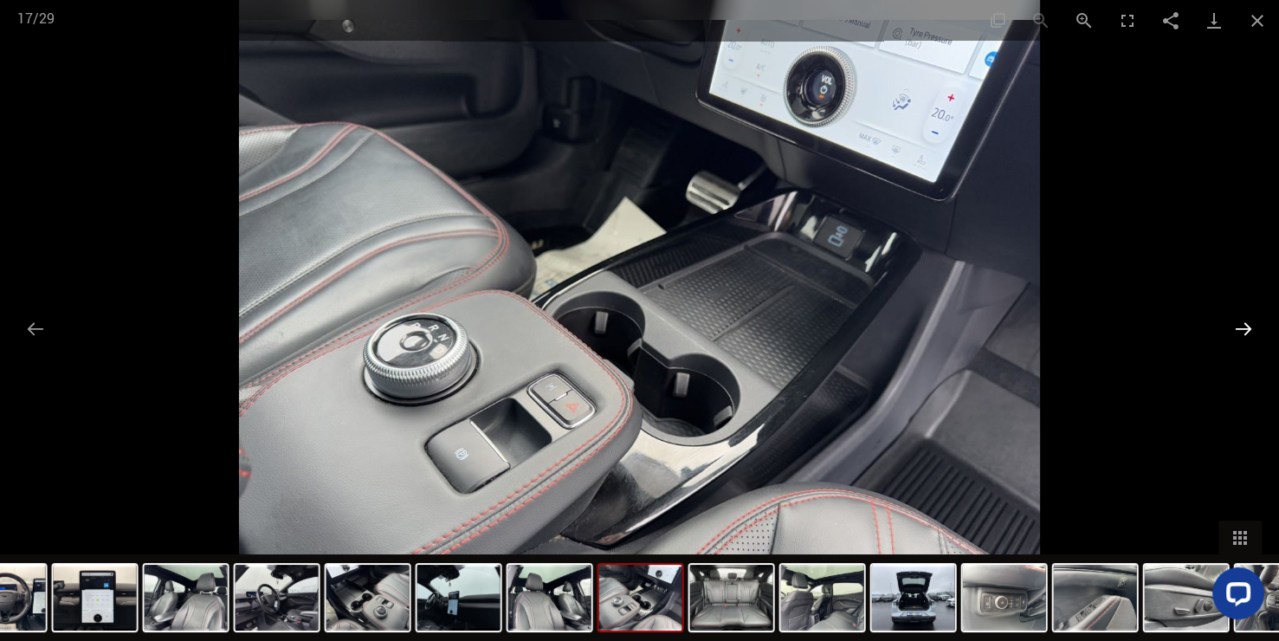
click at [1242, 316] on button "Next slide" at bounding box center [1243, 329] width 36 height 34
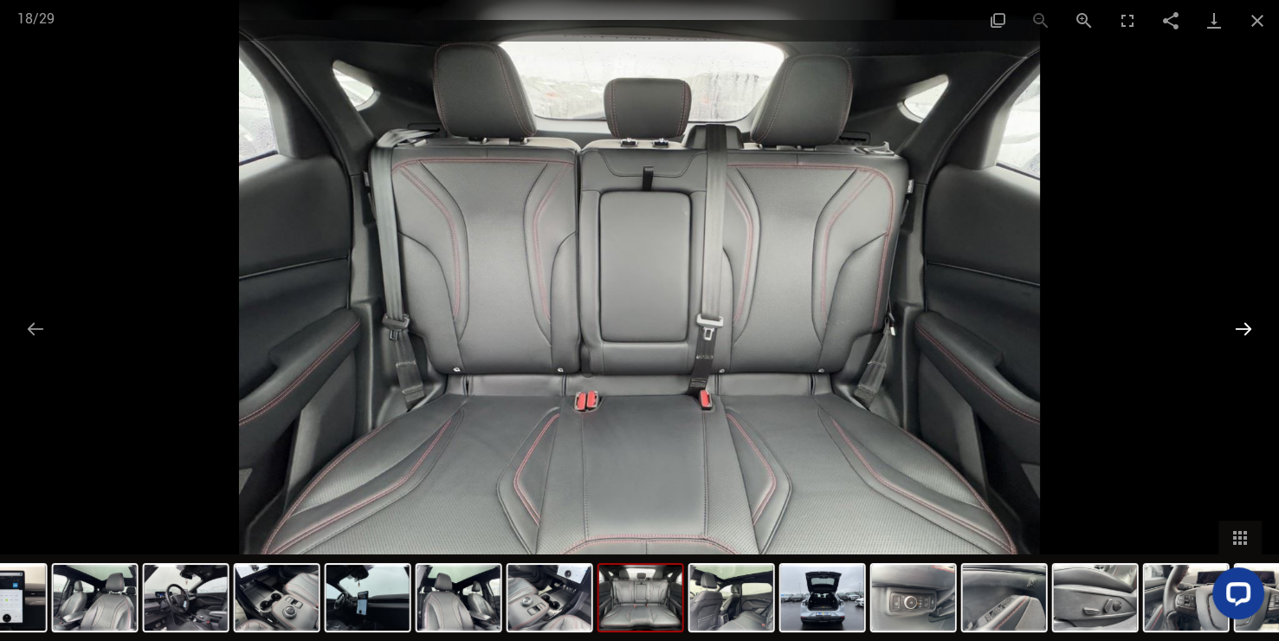
click at [1242, 316] on button "Next slide" at bounding box center [1243, 329] width 36 height 34
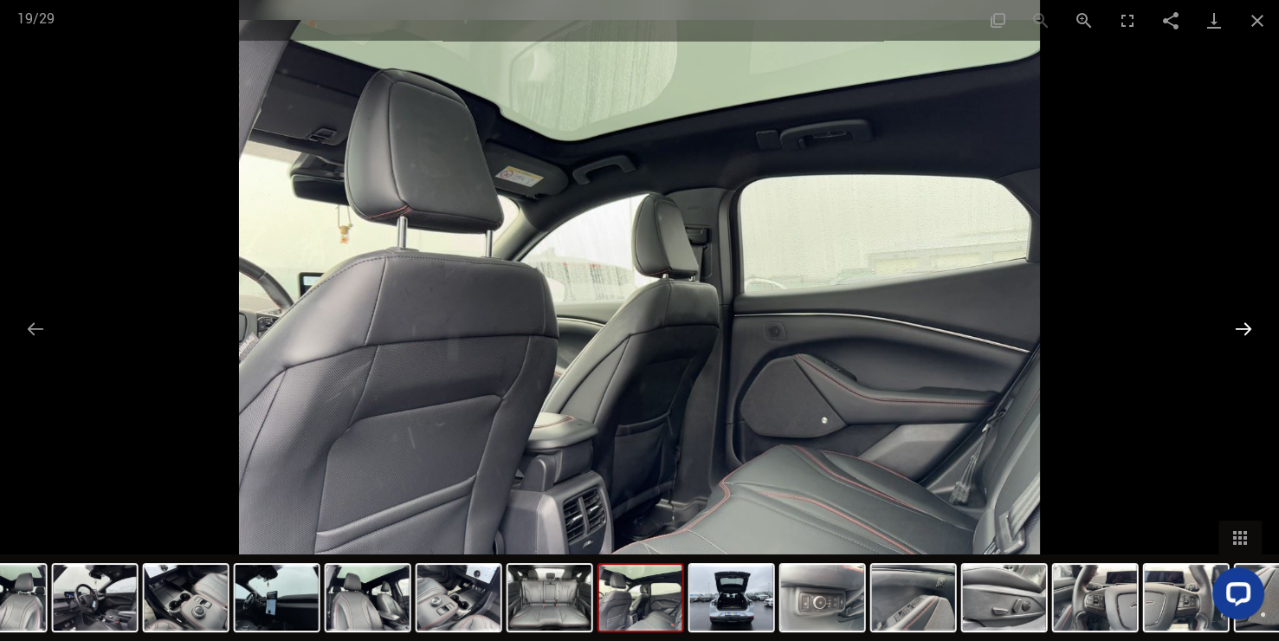
click at [1242, 316] on button "Next slide" at bounding box center [1243, 329] width 36 height 34
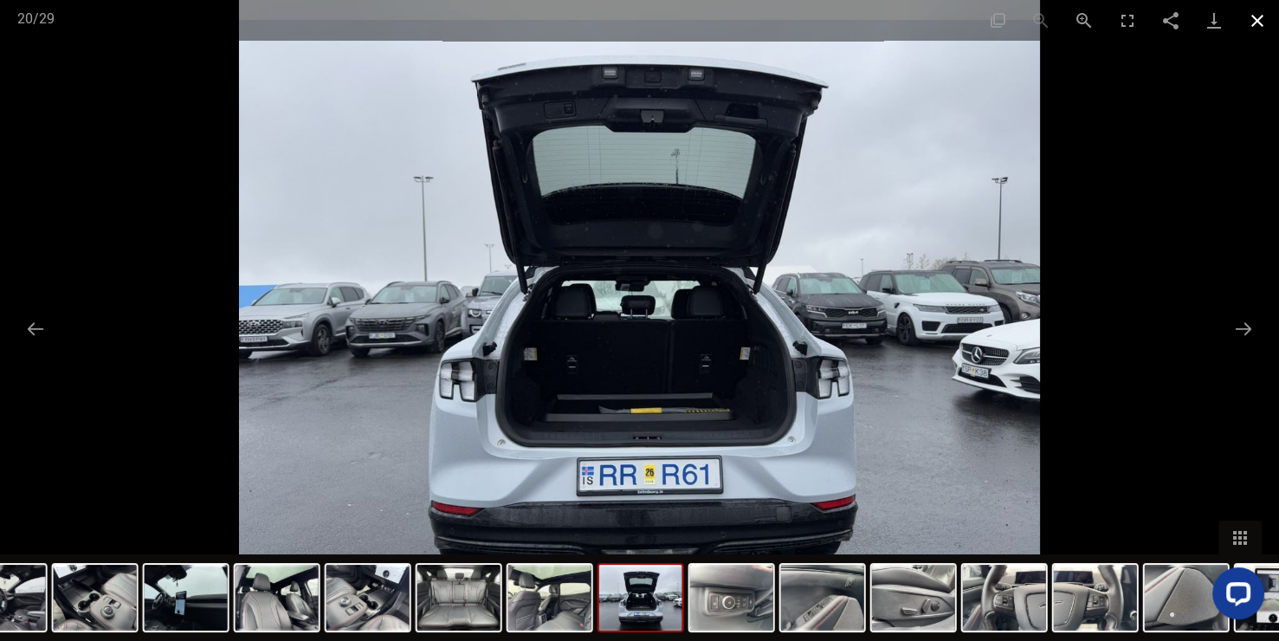
click at [1262, 18] on button "Close gallery" at bounding box center [1256, 20] width 43 height 41
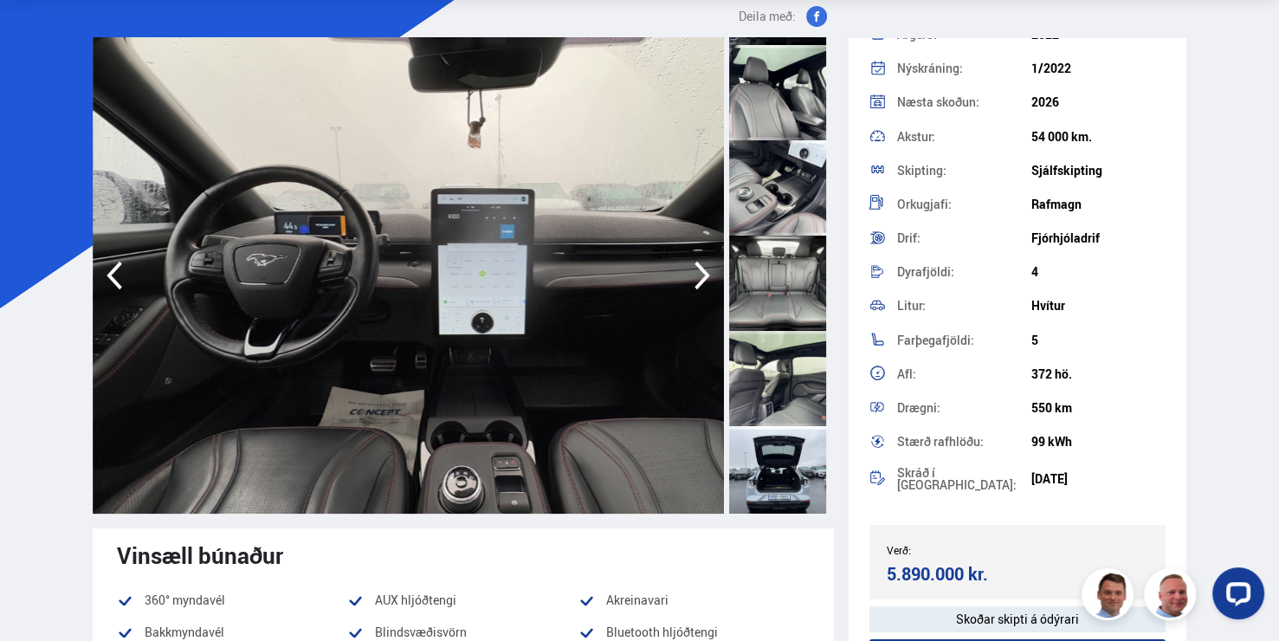
scroll to position [1472, 0]
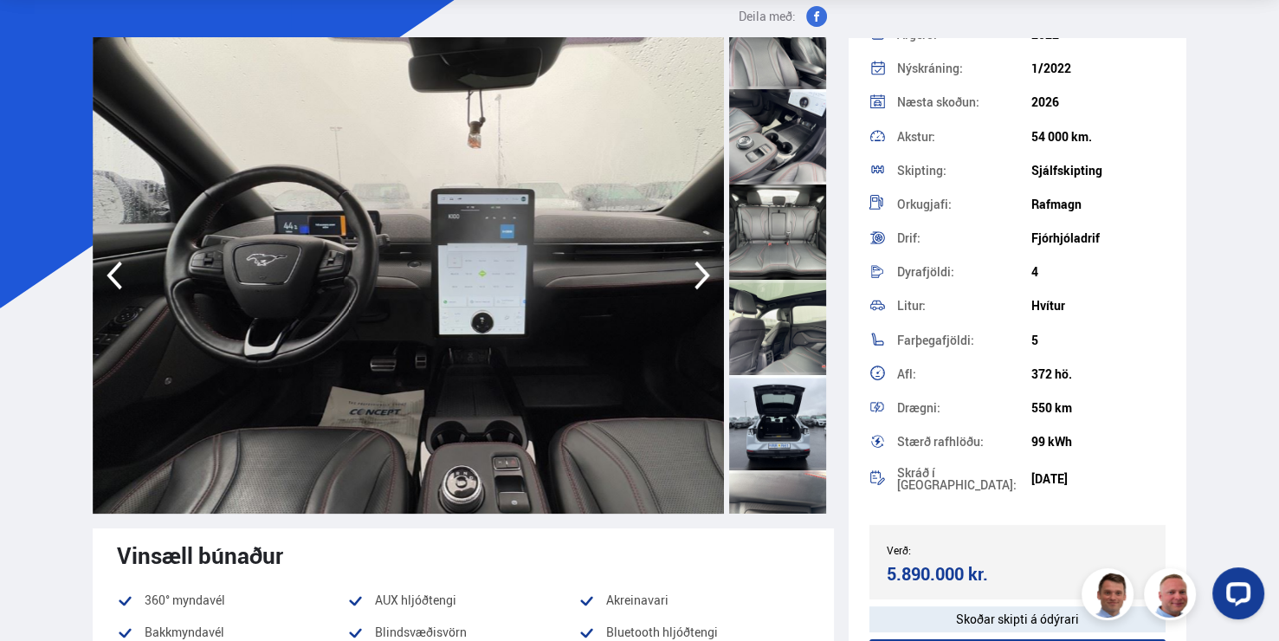
click at [819, 436] on div at bounding box center [777, 422] width 97 height 95
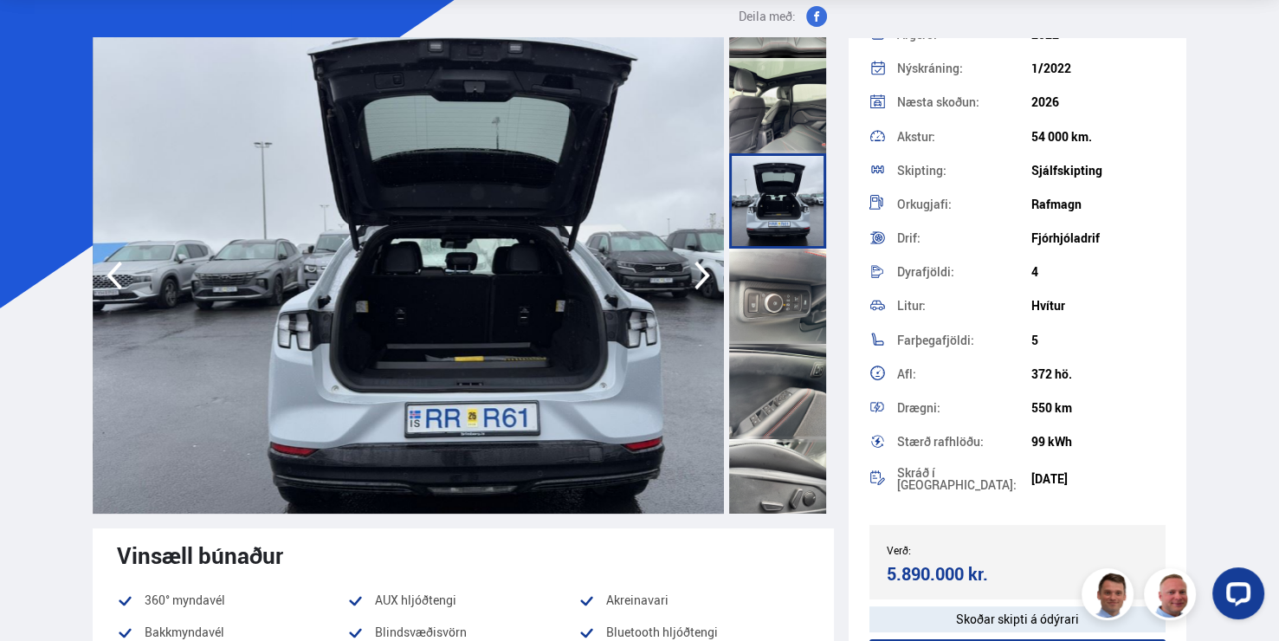
scroll to position [1731, 0]
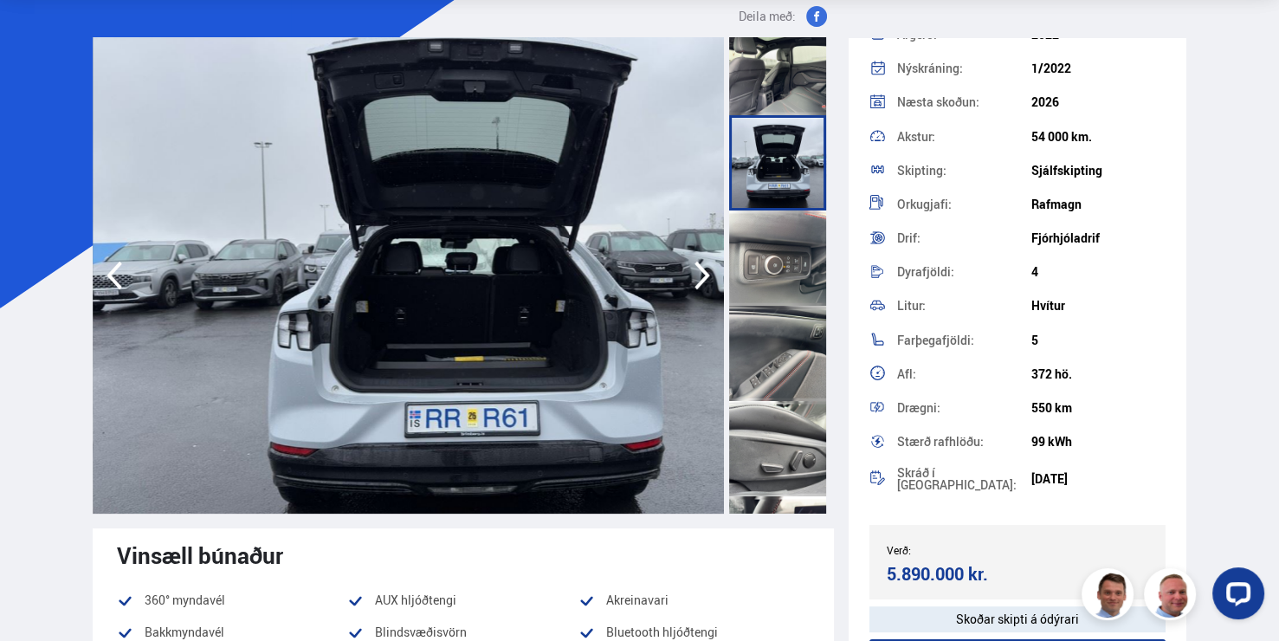
click at [799, 284] on div at bounding box center [777, 257] width 97 height 95
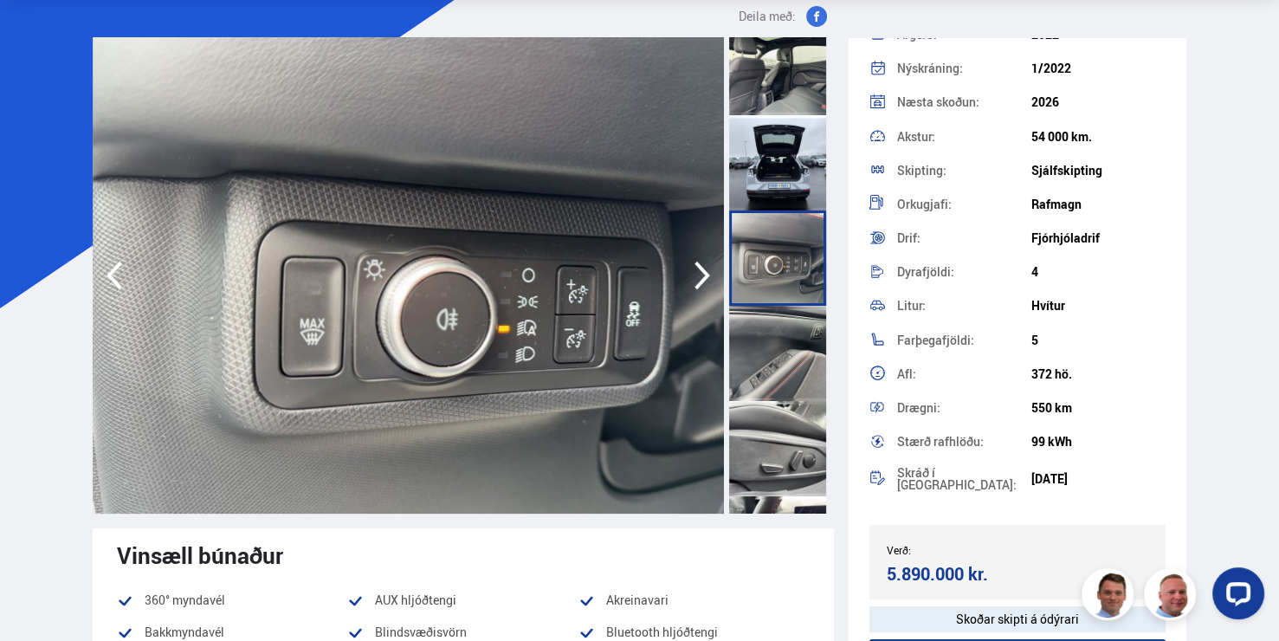
click at [798, 364] on div at bounding box center [777, 353] width 97 height 95
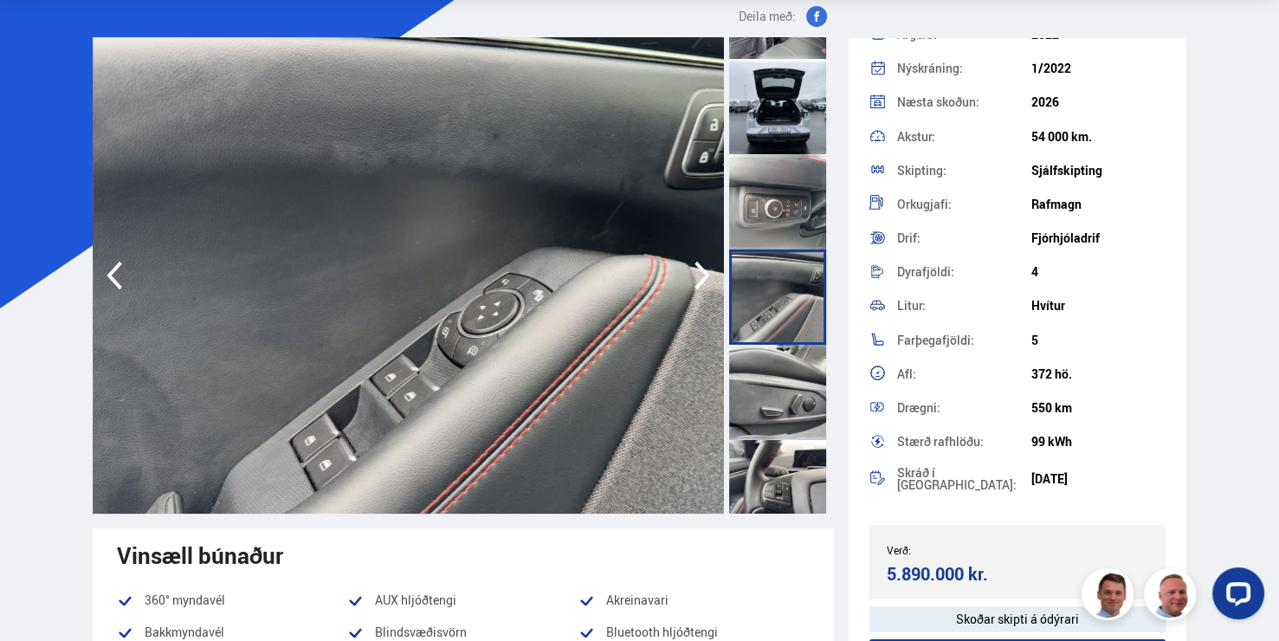
scroll to position [1818, 0]
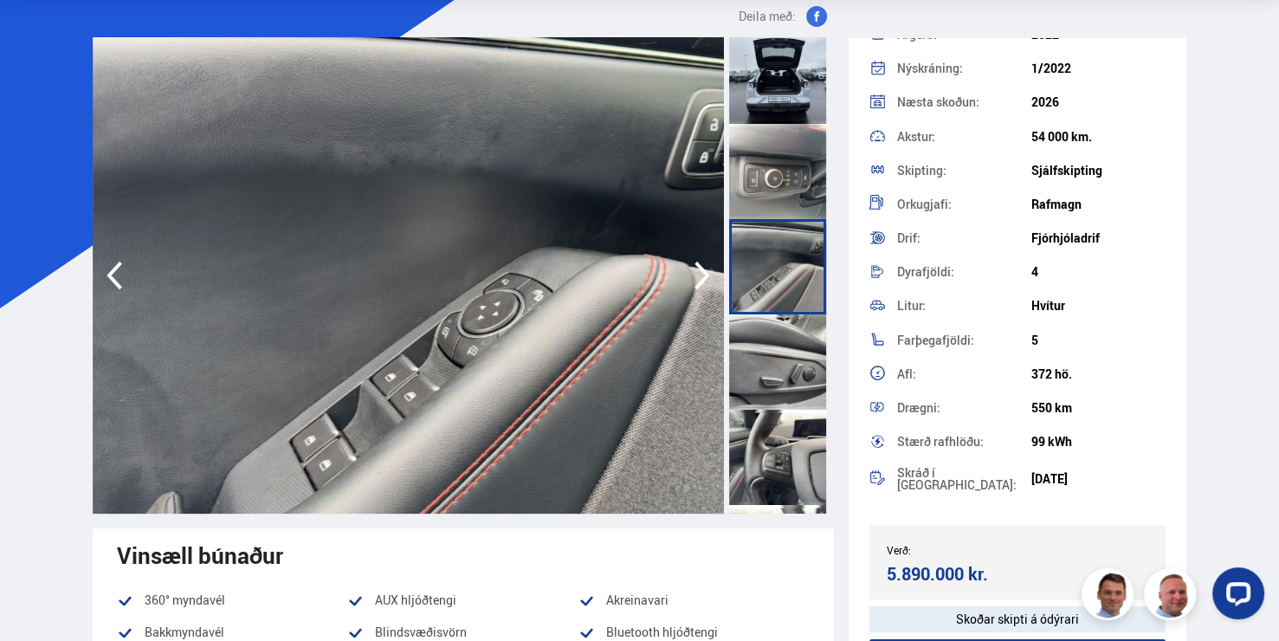
click at [808, 417] on div at bounding box center [777, 456] width 97 height 95
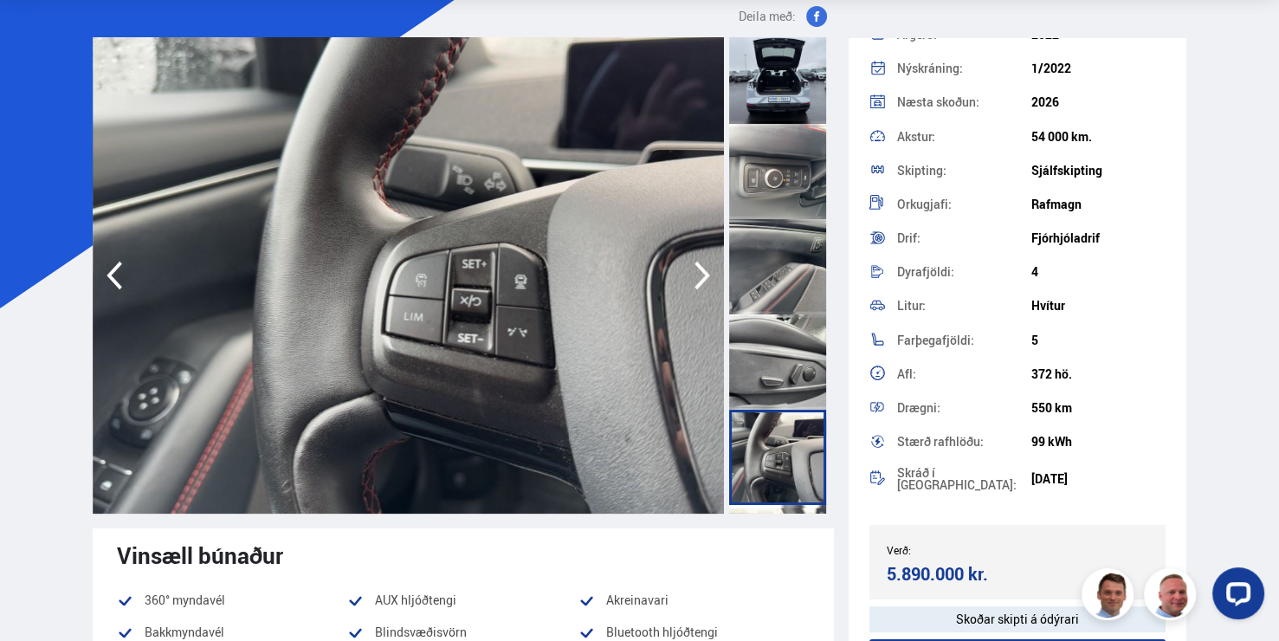
click at [801, 358] on div at bounding box center [777, 361] width 97 height 95
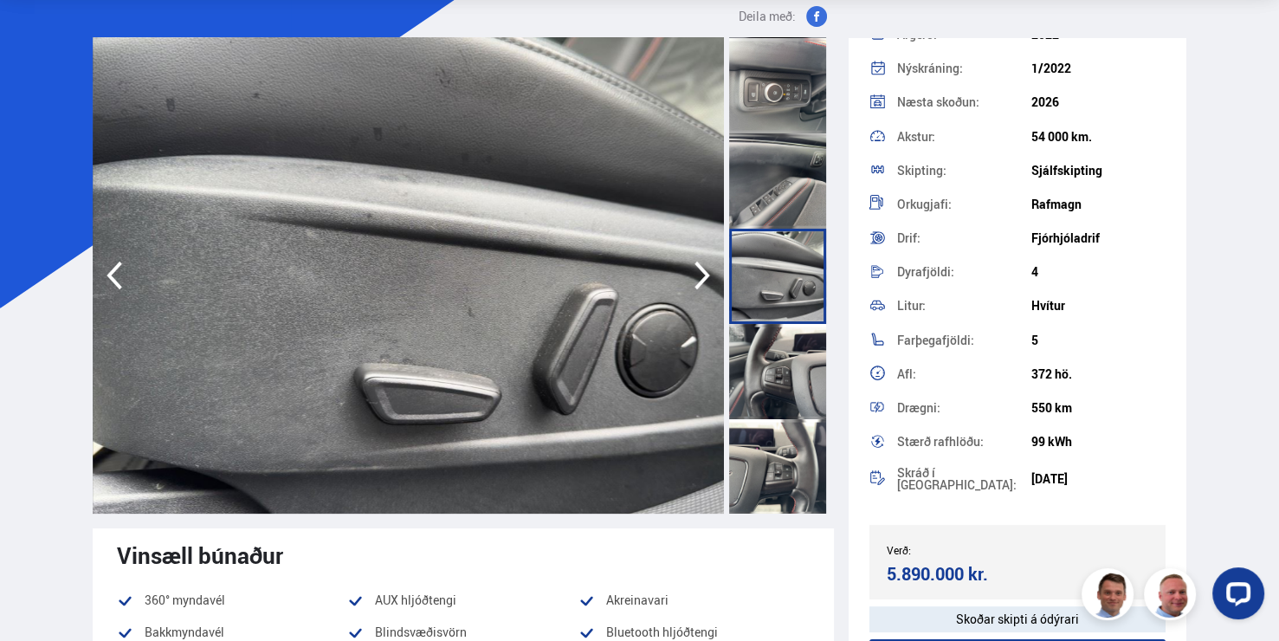
scroll to position [1904, 0]
click at [802, 374] on div at bounding box center [777, 370] width 97 height 95
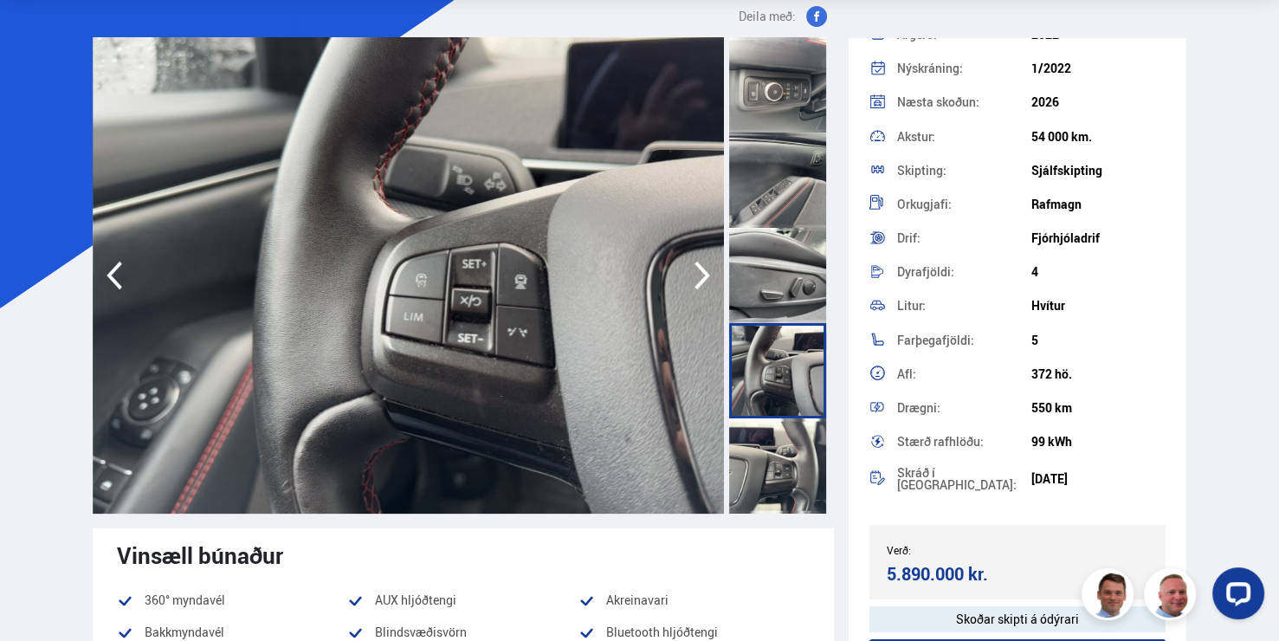
scroll to position [1991, 0]
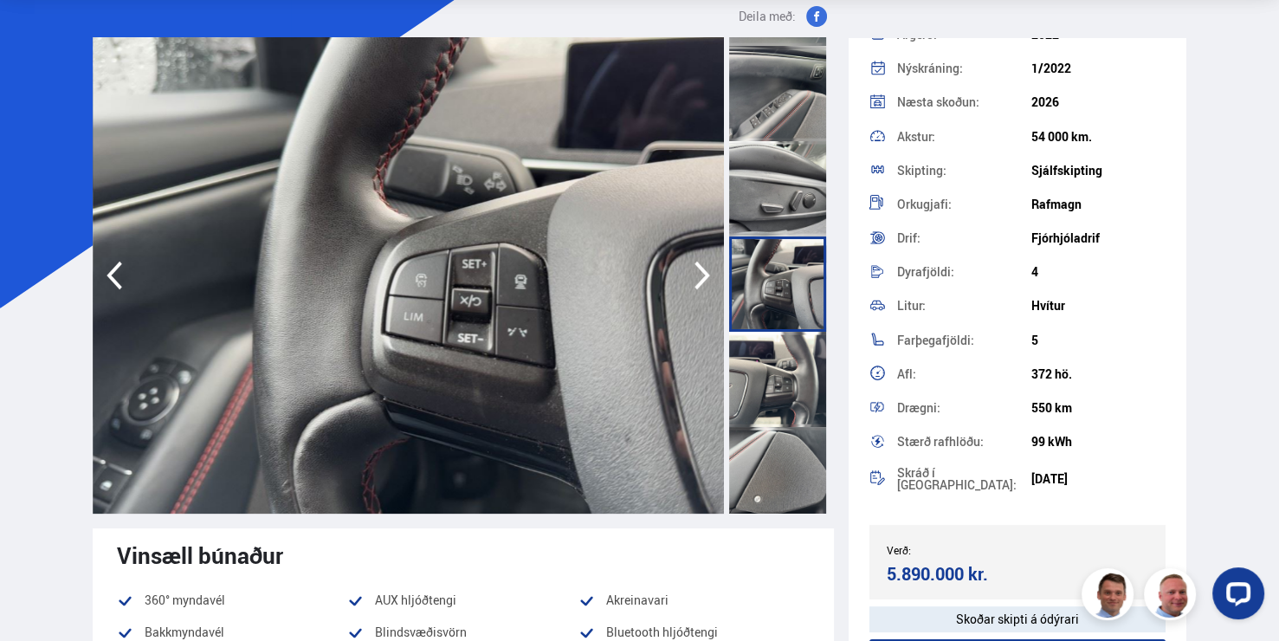
click at [804, 405] on div at bounding box center [777, 379] width 97 height 95
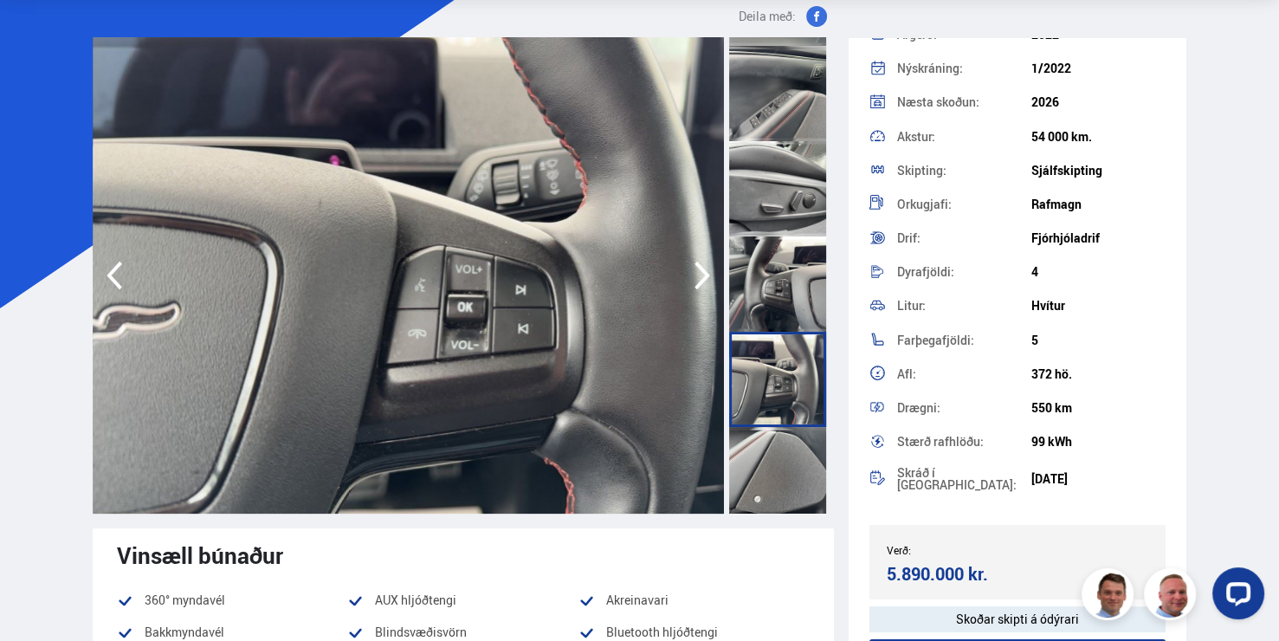
click at [807, 448] on div at bounding box center [777, 474] width 97 height 95
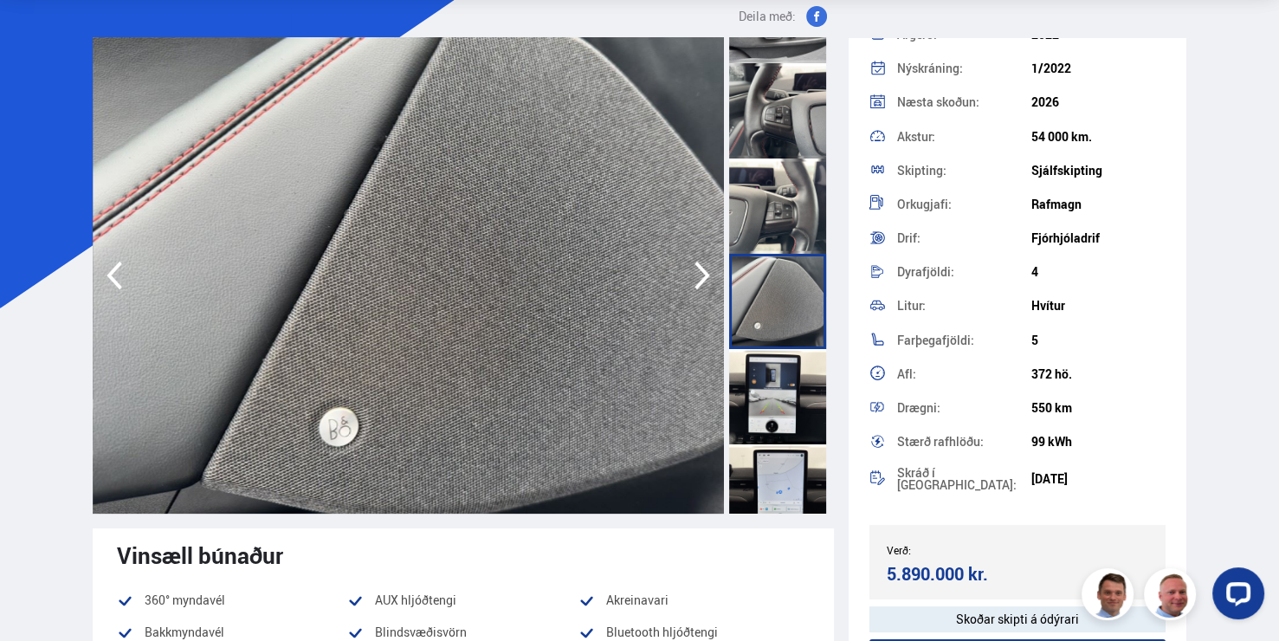
scroll to position [2251, 0]
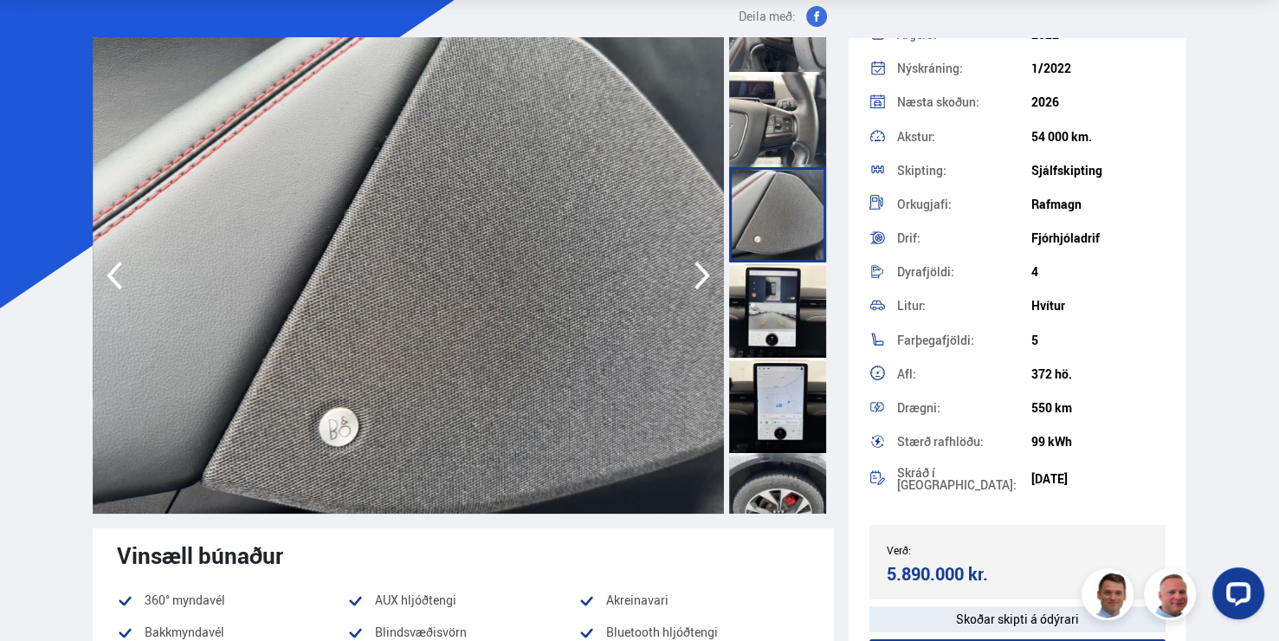
click at [789, 324] on div at bounding box center [777, 309] width 97 height 95
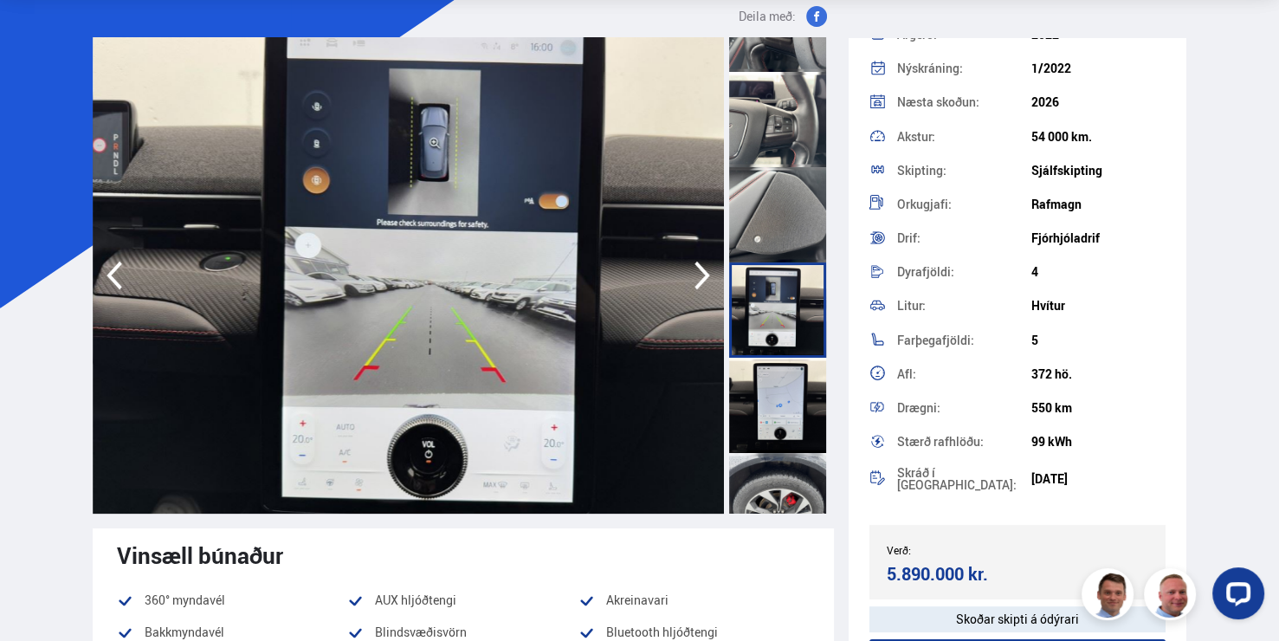
click at [785, 388] on div at bounding box center [777, 405] width 97 height 95
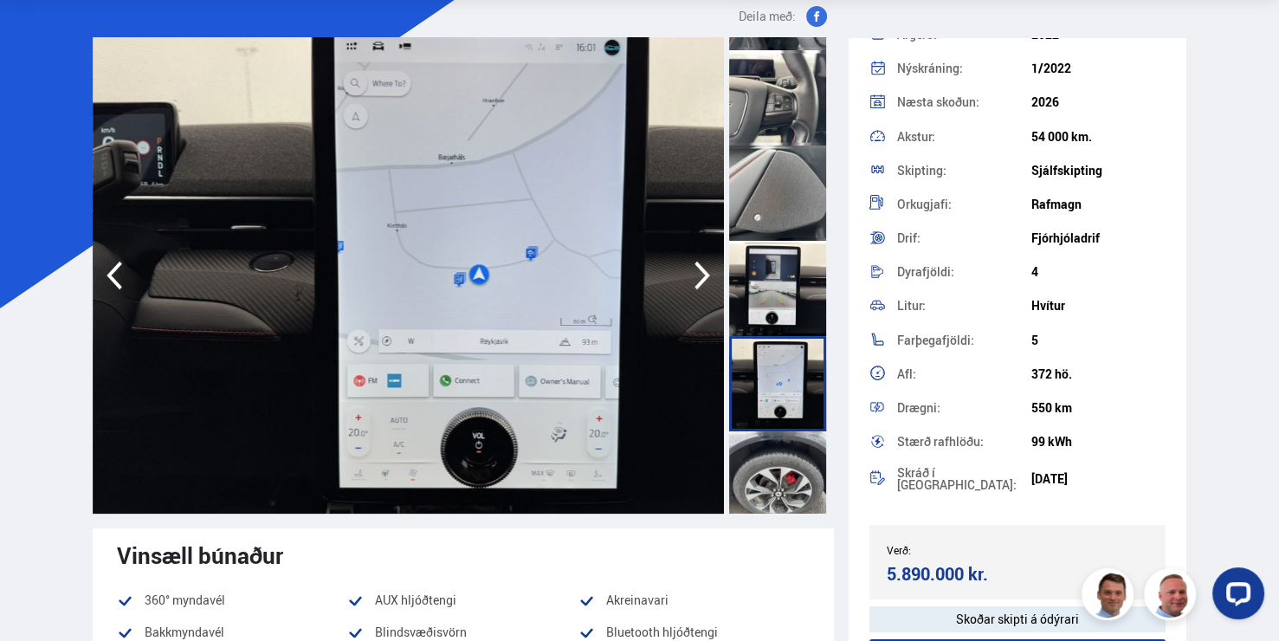
scroll to position [2285, 0]
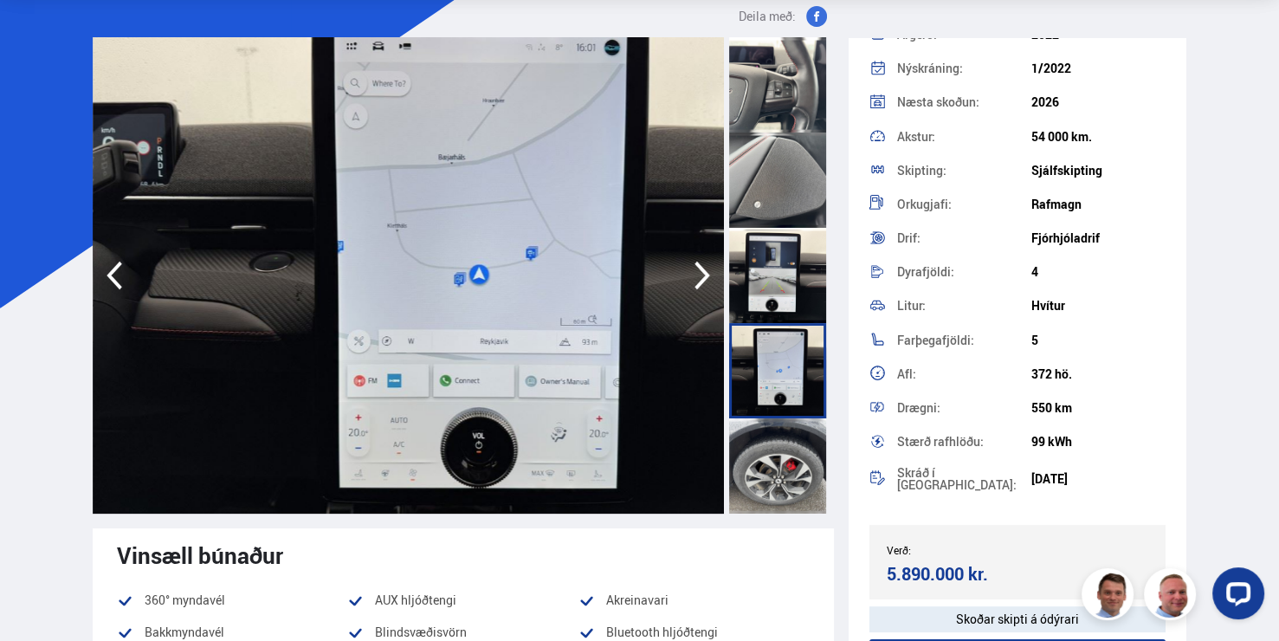
click at [801, 429] on div at bounding box center [777, 465] width 97 height 95
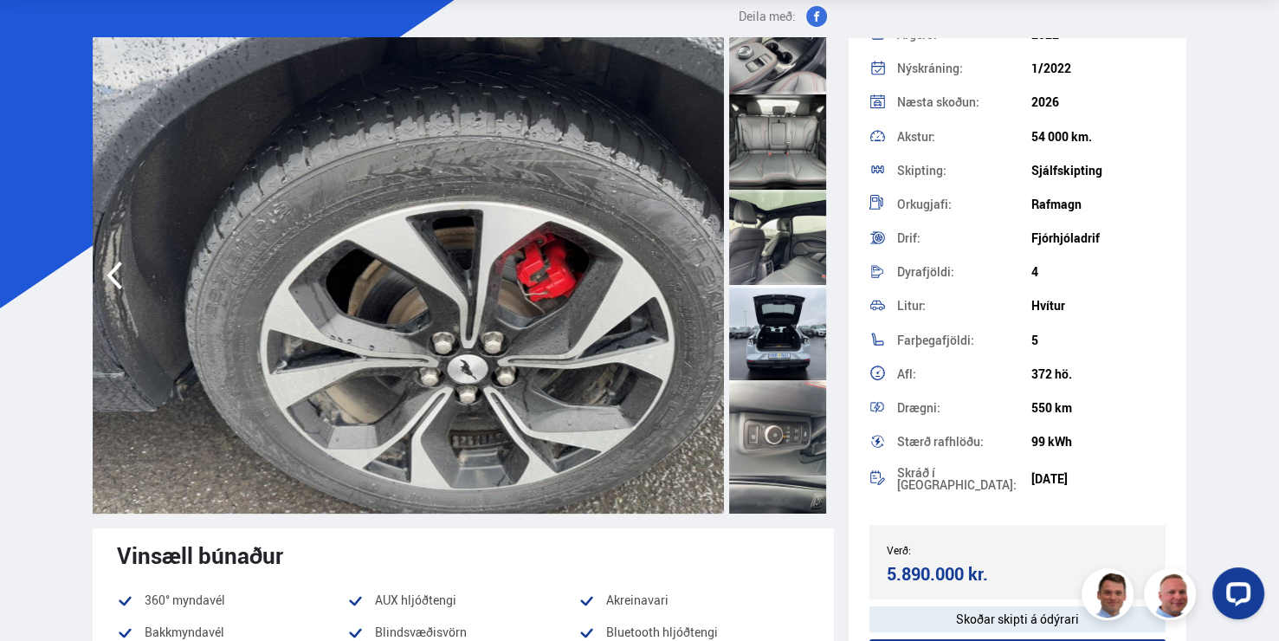
scroll to position [1593, 0]
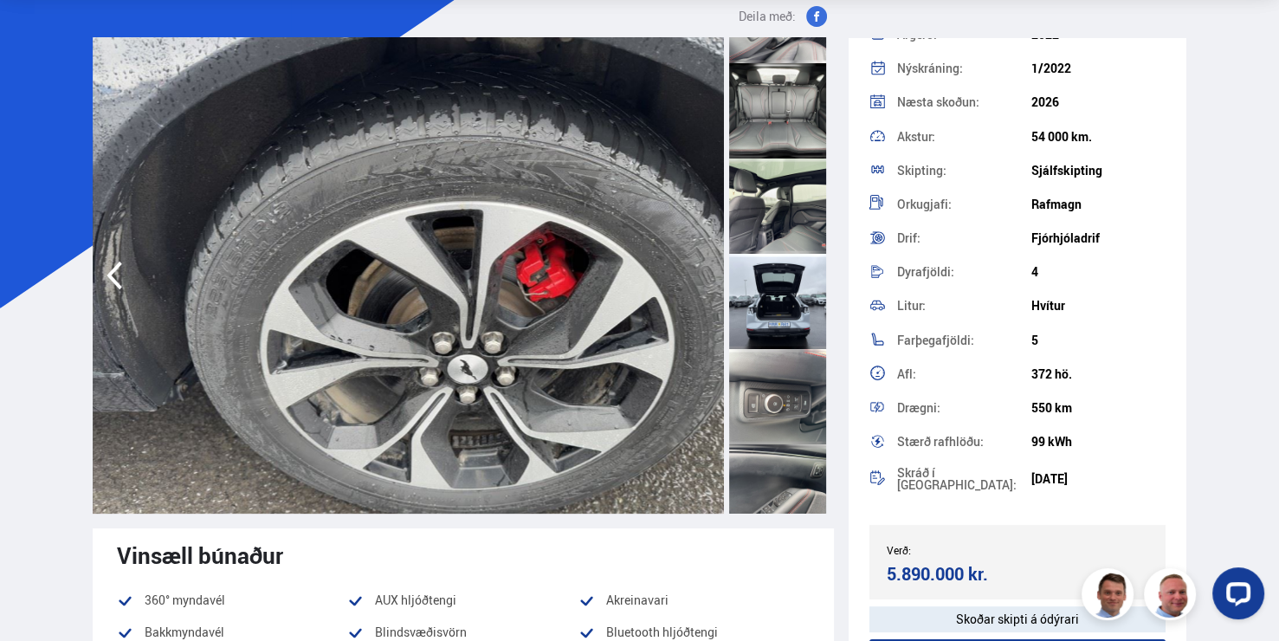
click at [804, 307] on div at bounding box center [777, 301] width 97 height 95
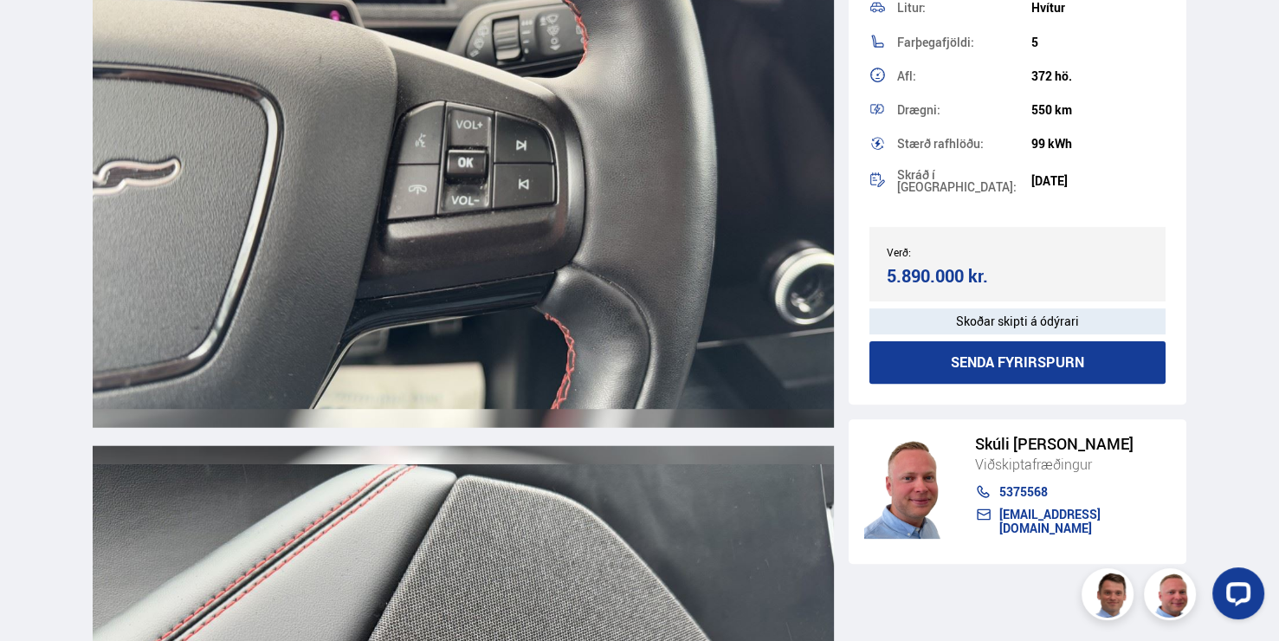
scroll to position [16967, 0]
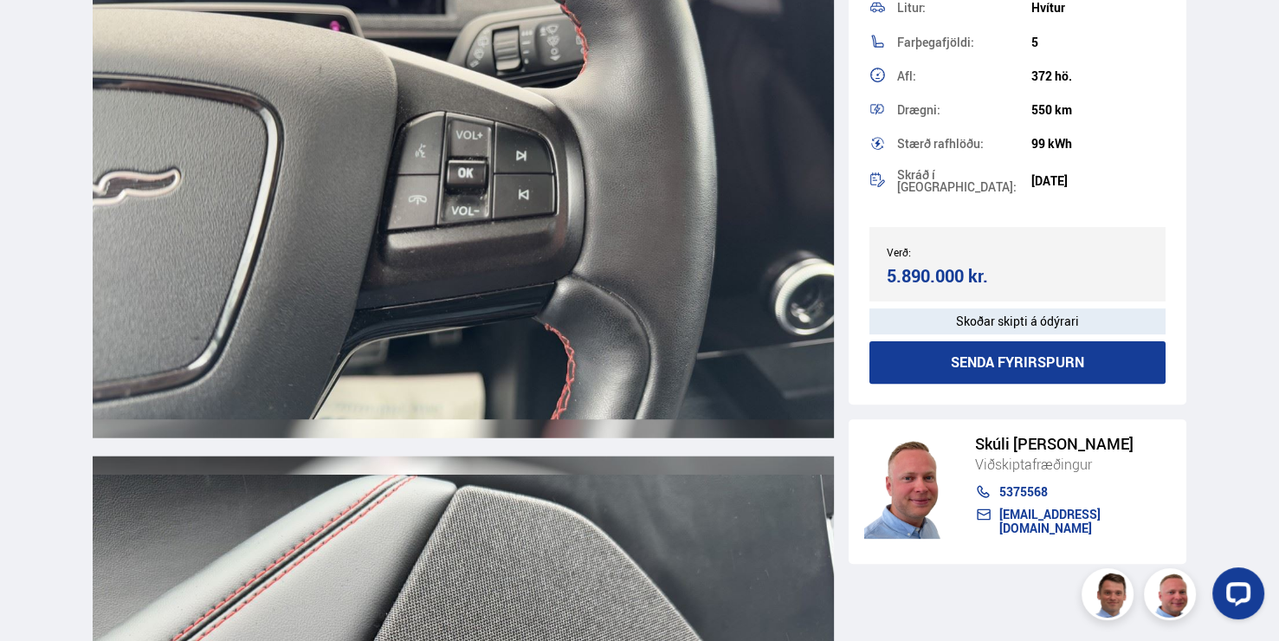
drag, startPoint x: 1277, startPoint y: 479, endPoint x: 1279, endPoint y: 249, distance: 229.4
